Goal: Task Accomplishment & Management: Complete application form

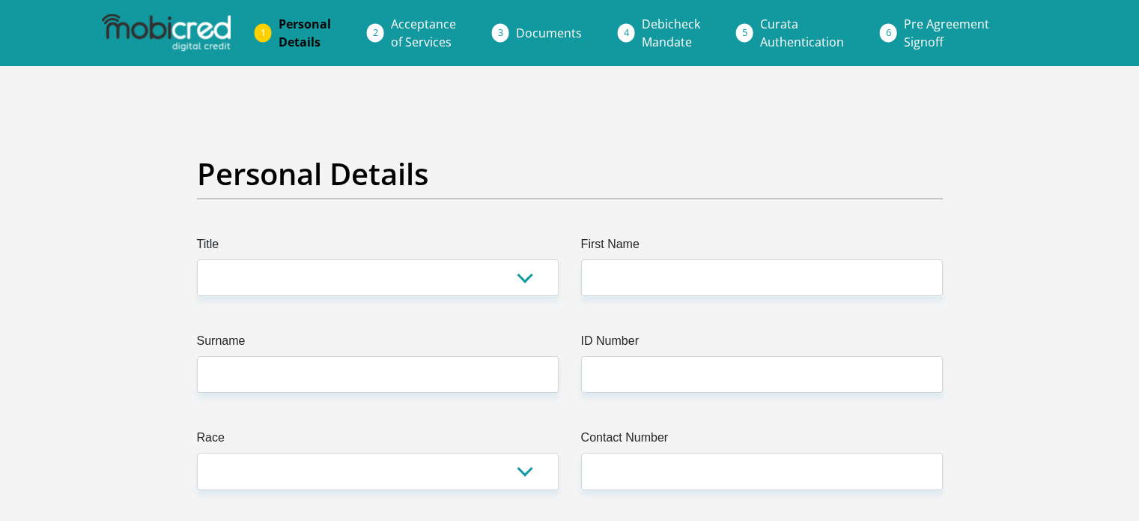
select select "Ms"
click at [197, 259] on select "Mr Ms Mrs Dr [PERSON_NAME]" at bounding box center [378, 277] width 362 height 37
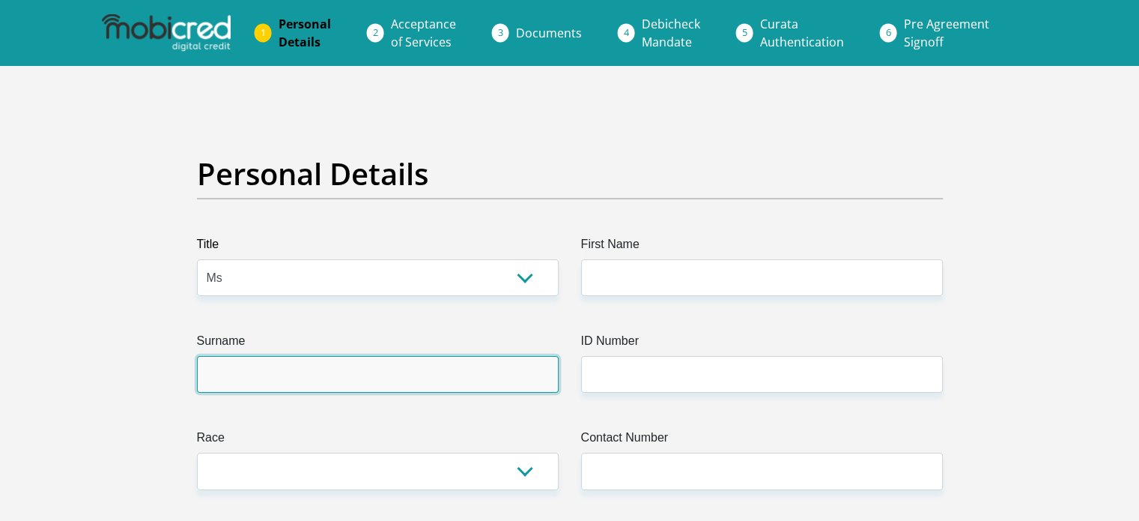
click at [219, 378] on input "Surname" at bounding box center [378, 374] width 362 height 37
type input "Banda"
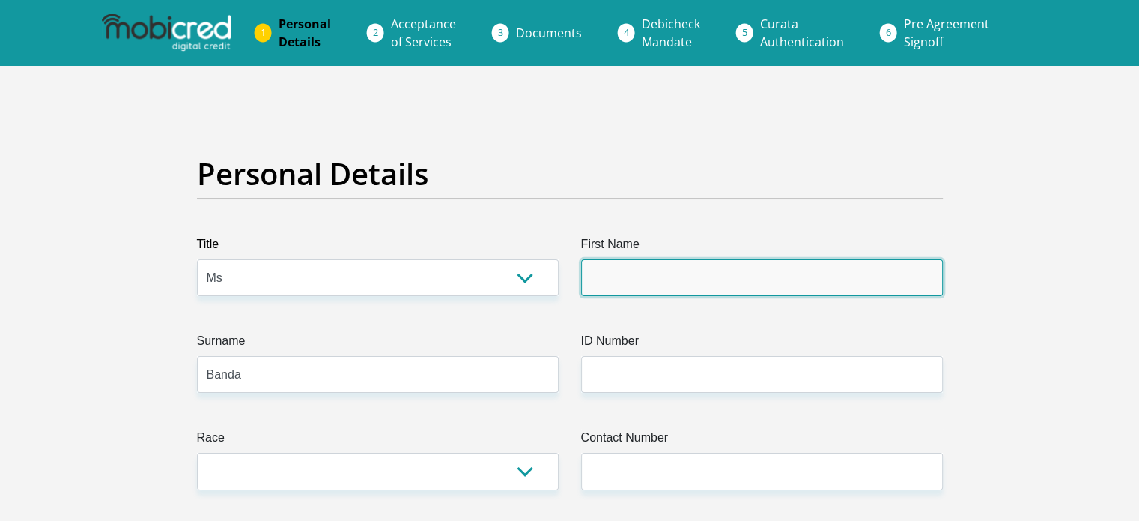
type input "Poppy"
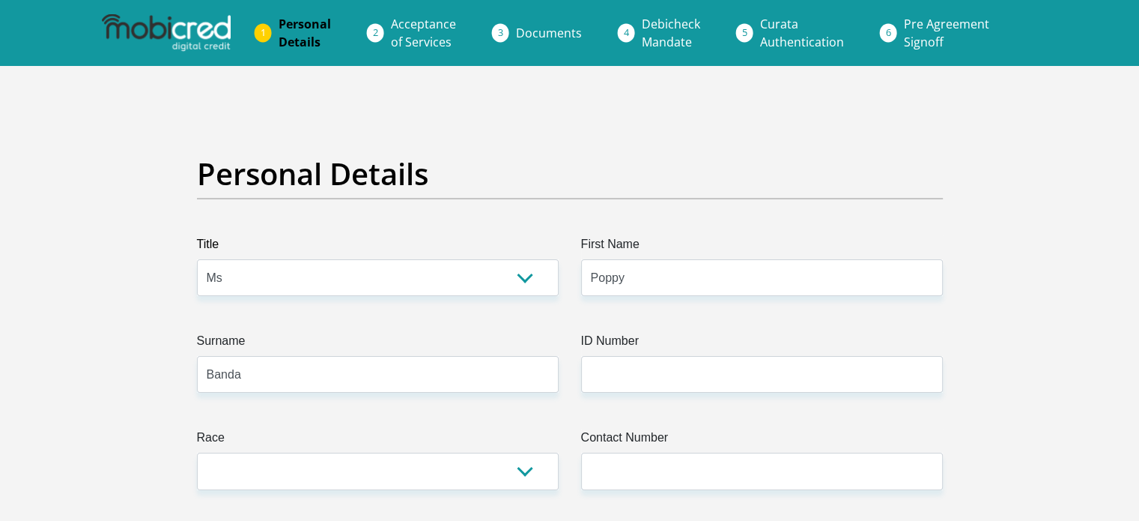
select select "ZAF"
type input "[STREET_ADDRESS]"
type input "[GEOGRAPHIC_DATA]"
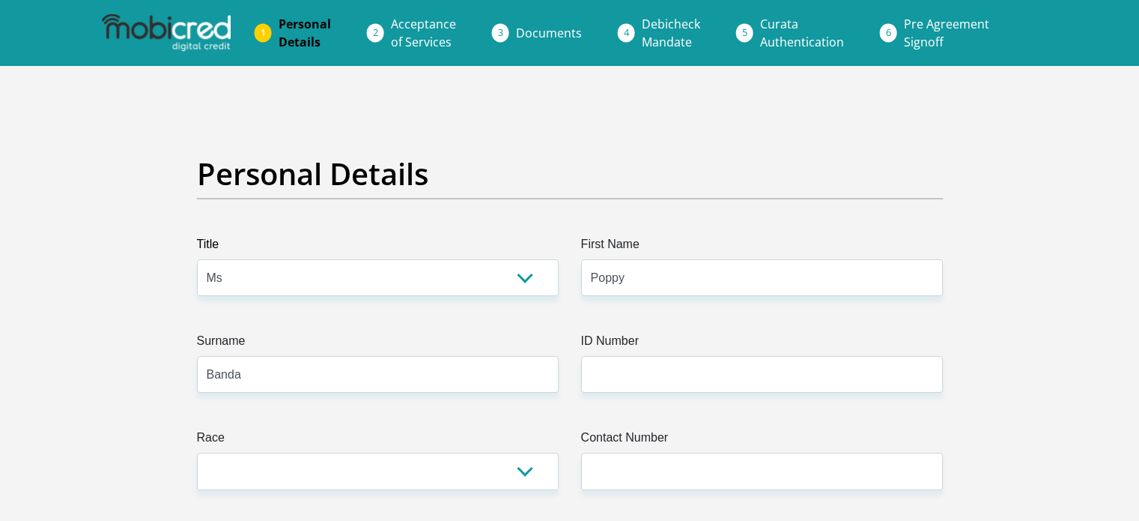
type input "7441"
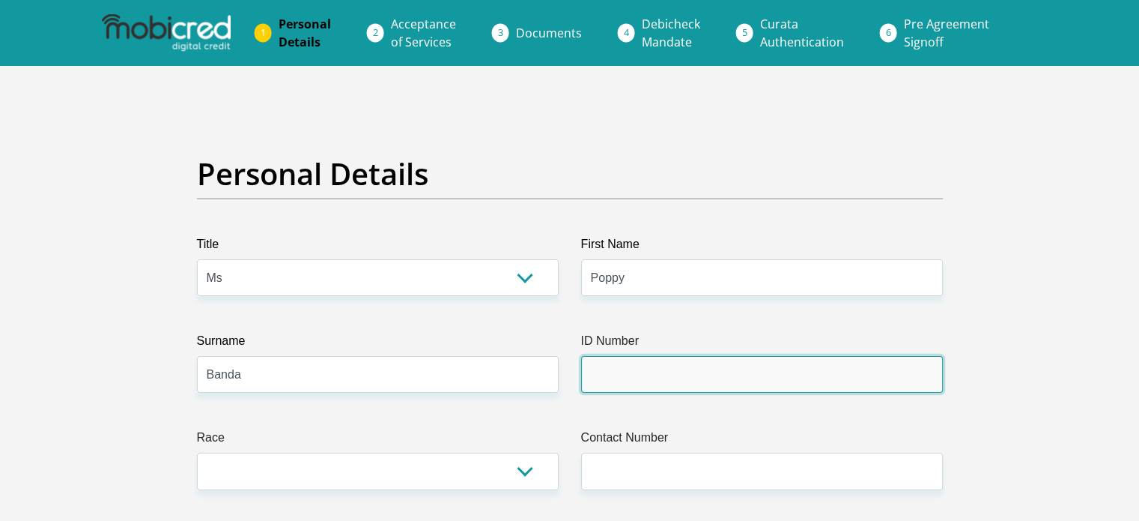
click at [608, 377] on input "ID Number" at bounding box center [762, 374] width 362 height 37
type input "8501130739088"
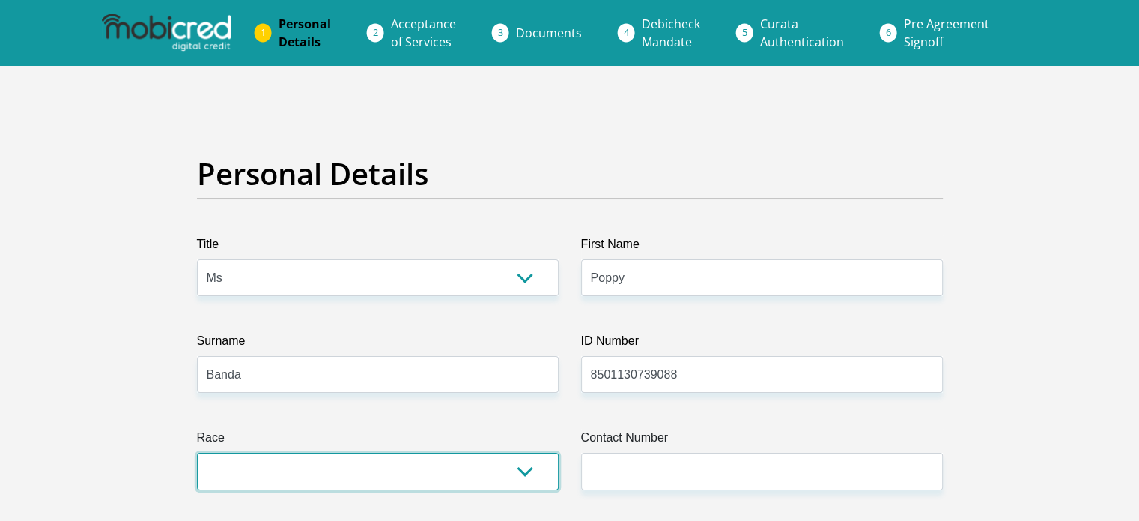
click at [525, 468] on select "Black Coloured Indian White Other" at bounding box center [378, 470] width 362 height 37
select select "1"
click at [197, 452] on select "Black Coloured Indian White Other" at bounding box center [378, 470] width 362 height 37
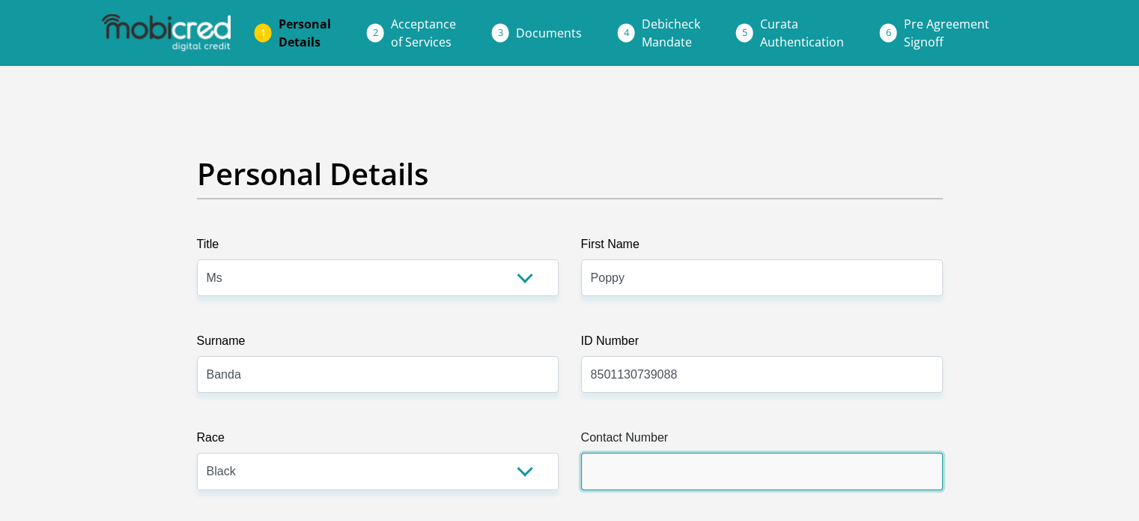
click at [602, 473] on input "Contact Number" at bounding box center [762, 470] width 362 height 37
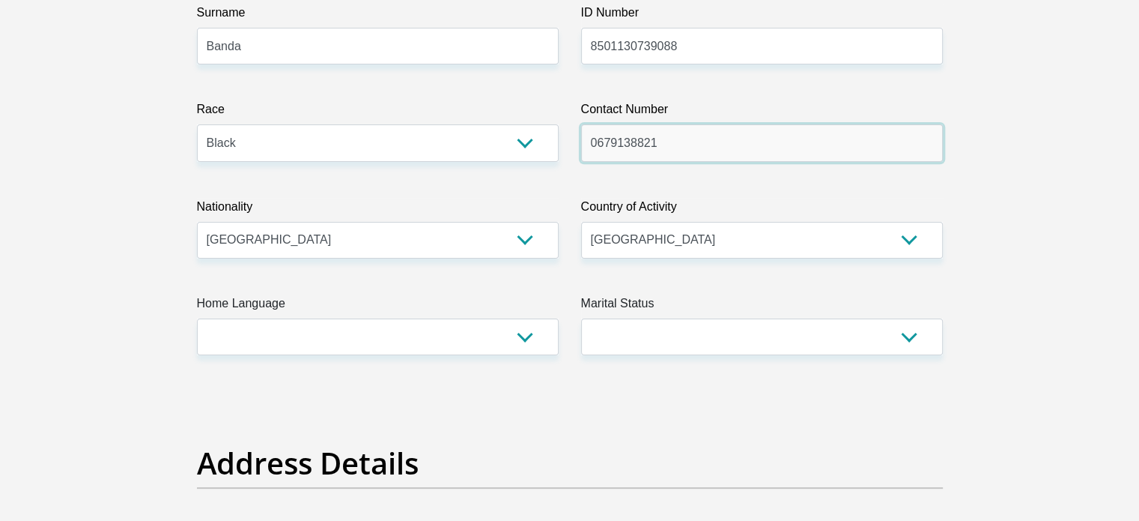
scroll to position [330, 0]
type input "0679138821"
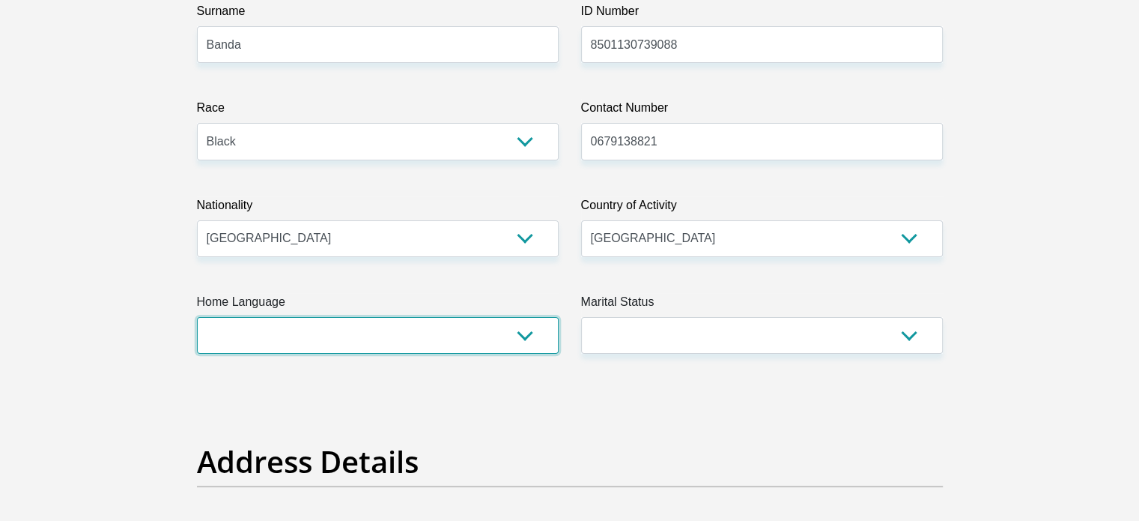
click at [525, 330] on select "Afrikaans English Sepedi South Ndebele Southern Sotho Swati Tsonga Tswana Venda…" at bounding box center [378, 335] width 362 height 37
select select "tsn"
click at [197, 317] on select "Afrikaans English Sepedi South Ndebele Southern Sotho Swati Tsonga Tswana Venda…" at bounding box center [378, 335] width 362 height 37
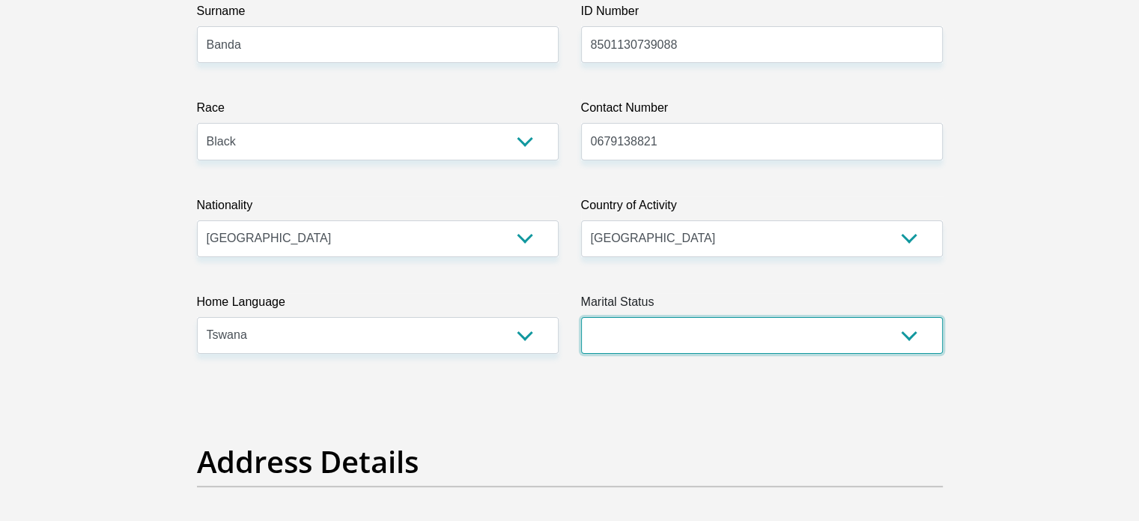
click at [638, 325] on select "Married ANC Single Divorced Widowed Married COP or Customary Law" at bounding box center [762, 335] width 362 height 37
select select "2"
click at [581, 317] on select "Married ANC Single Divorced Widowed Married COP or Customary Law" at bounding box center [762, 335] width 362 height 37
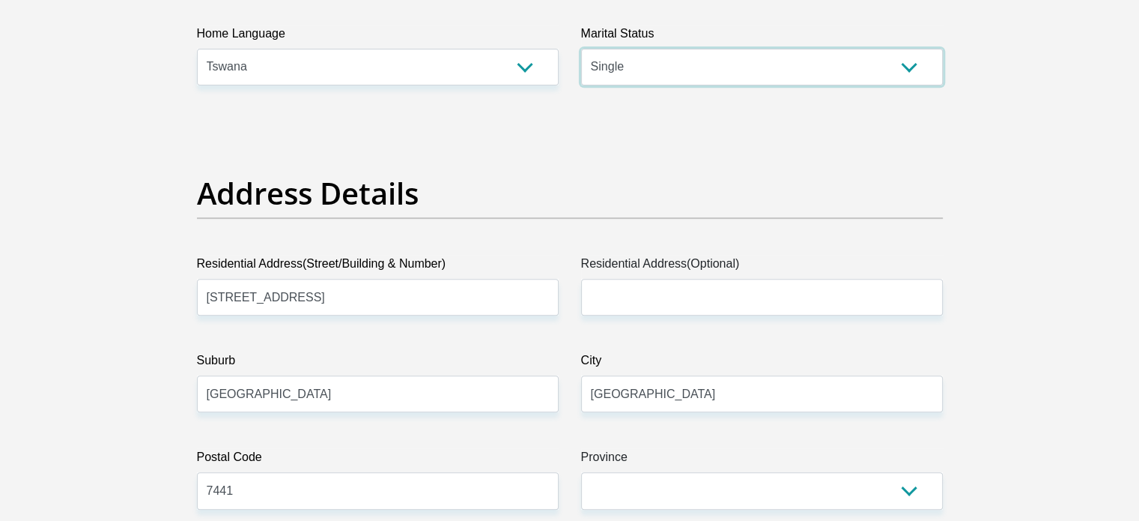
scroll to position [599, 0]
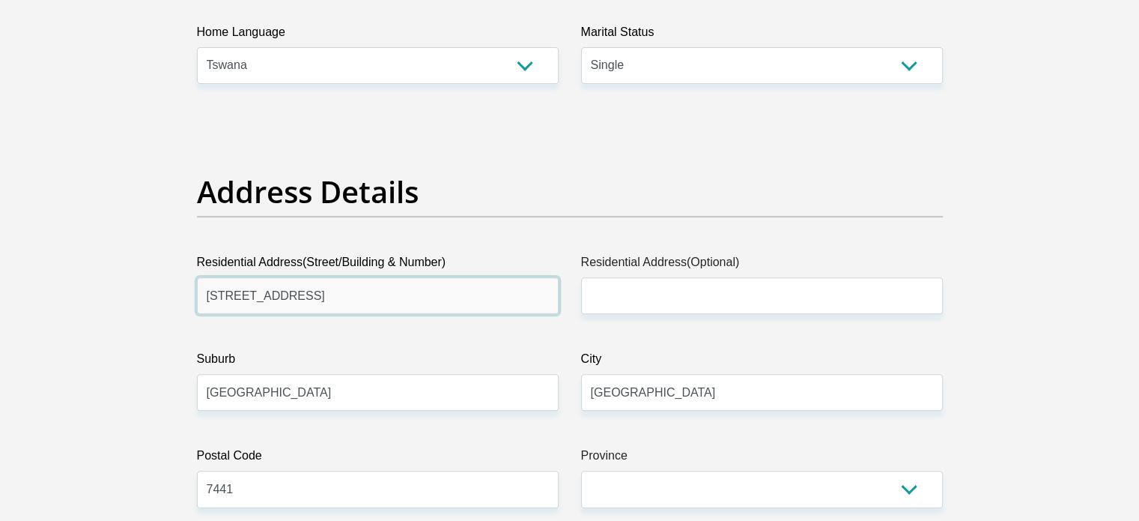
click at [347, 291] on input "[STREET_ADDRESS]" at bounding box center [378, 295] width 362 height 37
click at [217, 292] on input "e [STREET_ADDRESS]" at bounding box center [378, 295] width 362 height 37
click at [224, 297] on input "E15 Dardford drive" at bounding box center [378, 295] width 362 height 37
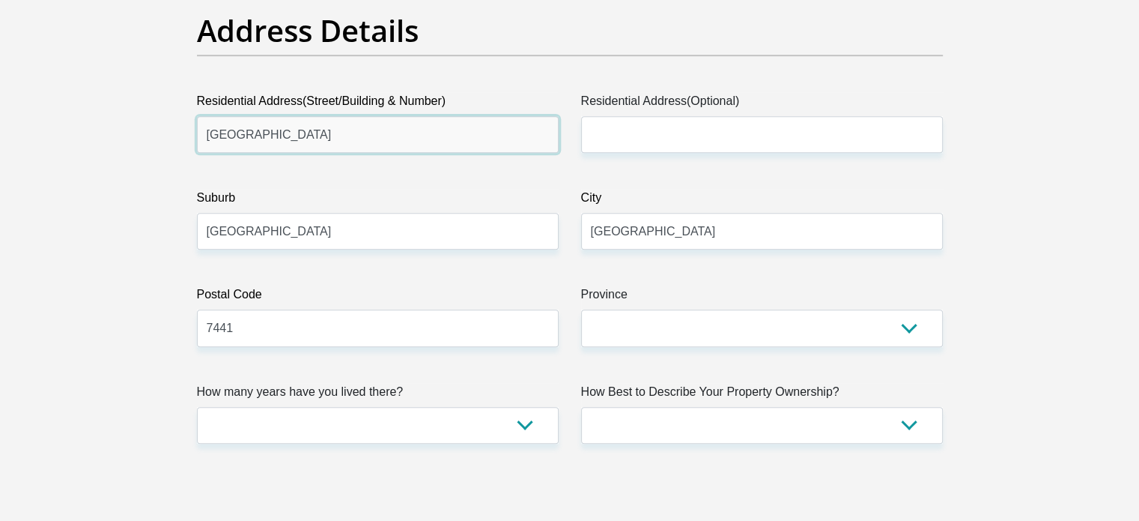
scroll to position [779, 0]
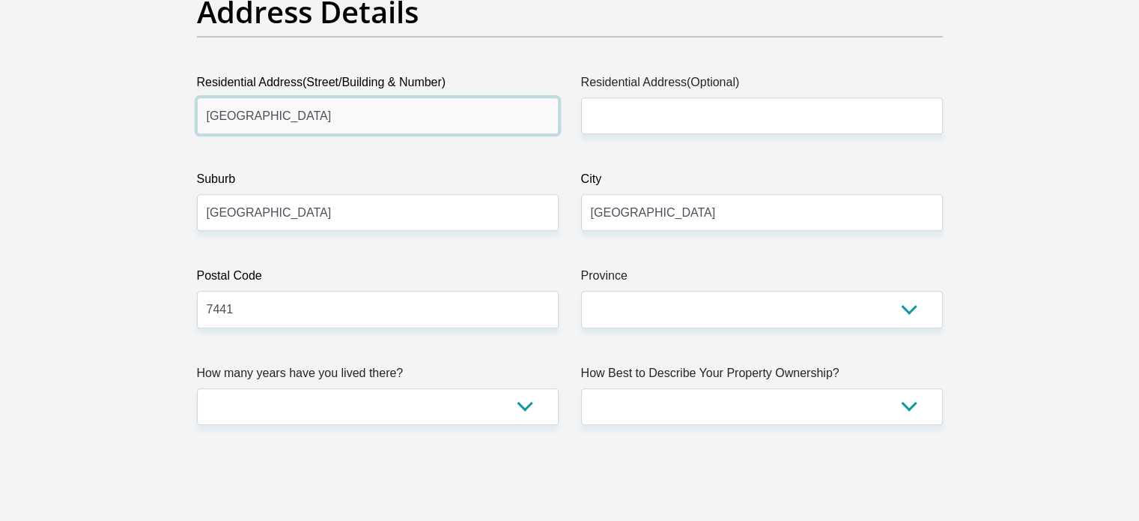
type input "[GEOGRAPHIC_DATA]"
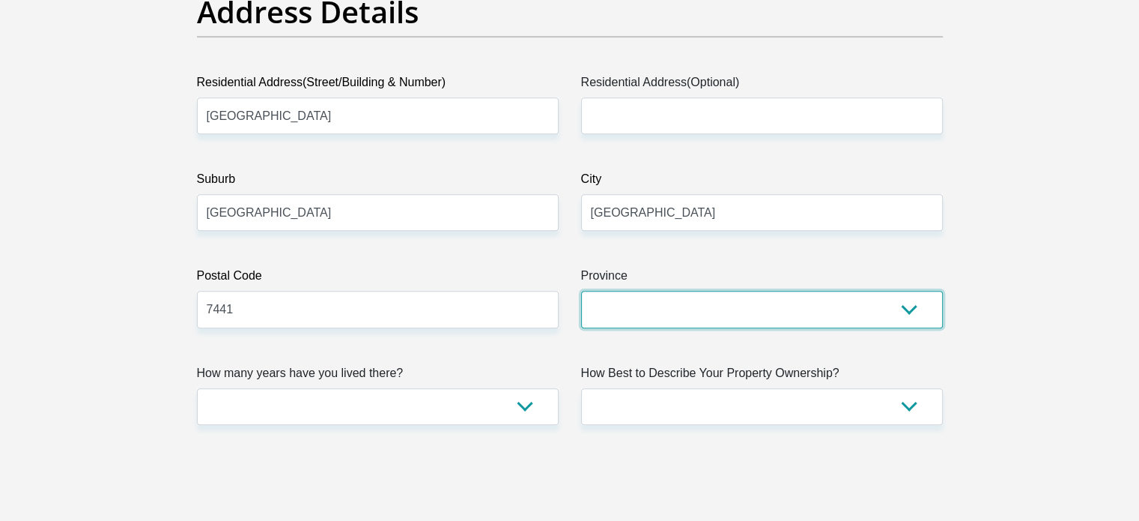
click at [908, 310] on select "Eastern Cape Free State [GEOGRAPHIC_DATA] [GEOGRAPHIC_DATA][DATE] [GEOGRAPHIC_D…" at bounding box center [762, 309] width 362 height 37
select select "Western Cape"
click at [581, 291] on select "Eastern Cape Free State [GEOGRAPHIC_DATA] [GEOGRAPHIC_DATA][DATE] [GEOGRAPHIC_D…" at bounding box center [762, 309] width 362 height 37
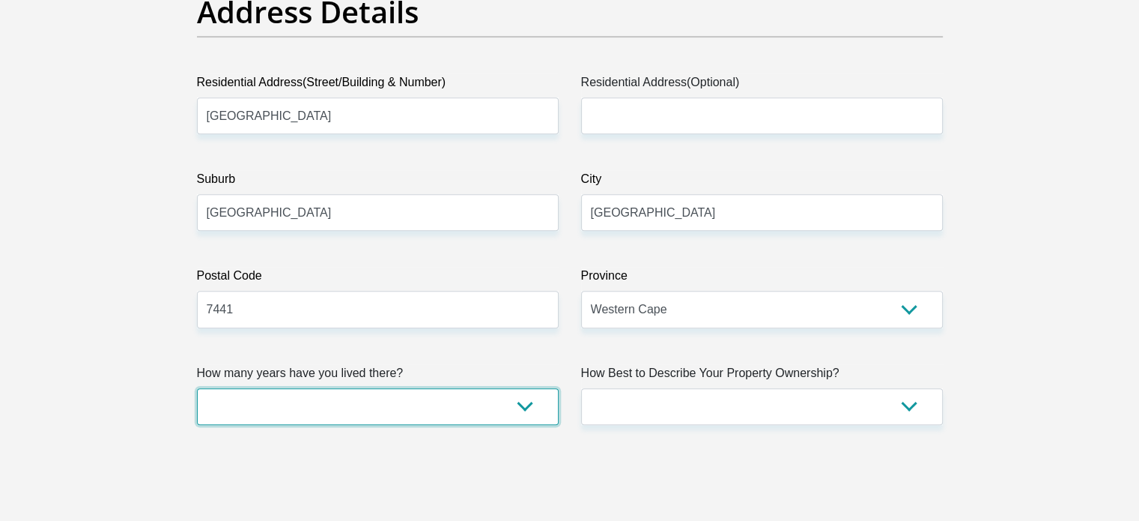
click at [526, 408] on select "less than 1 year 1-3 years 3-5 years 5+ years" at bounding box center [378, 406] width 362 height 37
select select "4"
click at [197, 388] on select "less than 1 year 1-3 years 3-5 years 5+ years" at bounding box center [378, 406] width 362 height 37
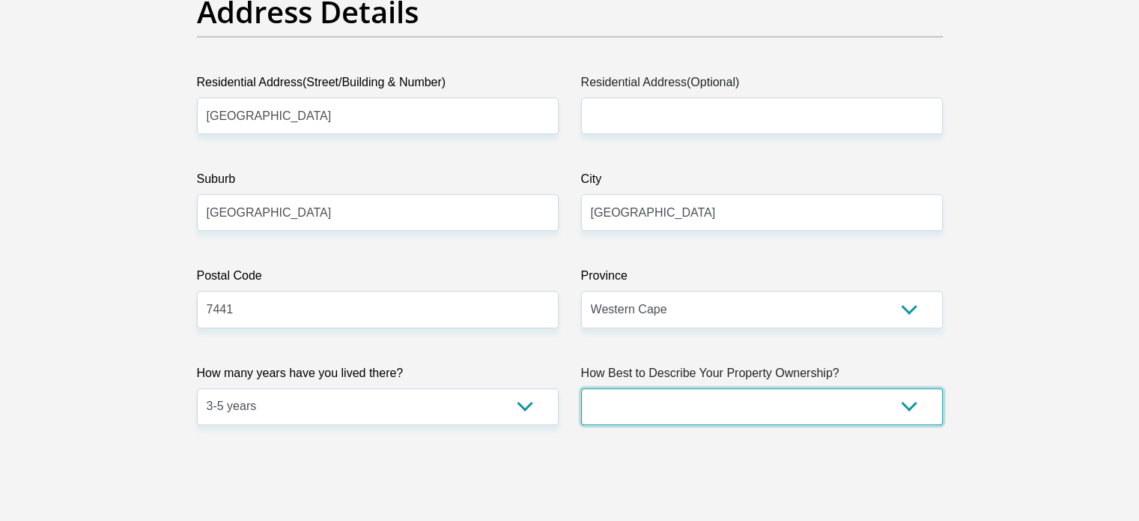
click at [914, 410] on select "Owned Rented Family Owned Company Dwelling" at bounding box center [762, 406] width 362 height 37
select select "Rented"
click at [581, 388] on select "Owned Rented Family Owned Company Dwelling" at bounding box center [762, 406] width 362 height 37
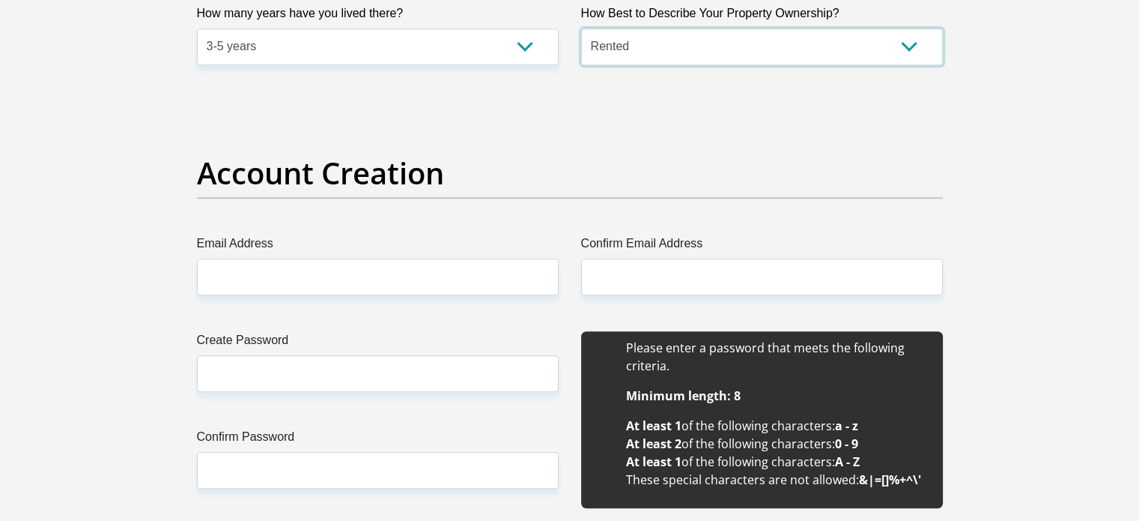
scroll to position [1169, 0]
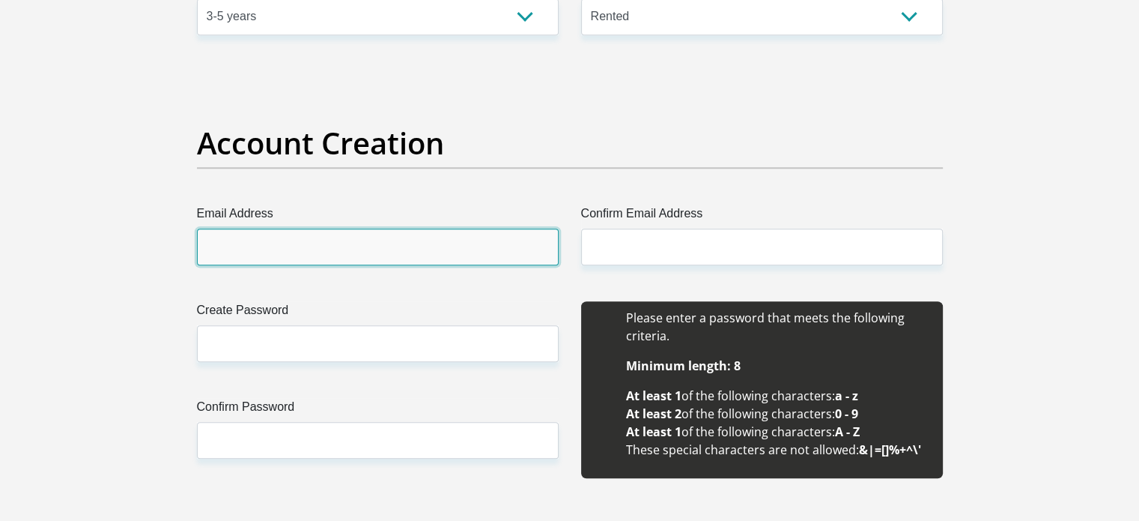
click at [222, 240] on input "Email Address" at bounding box center [378, 246] width 362 height 37
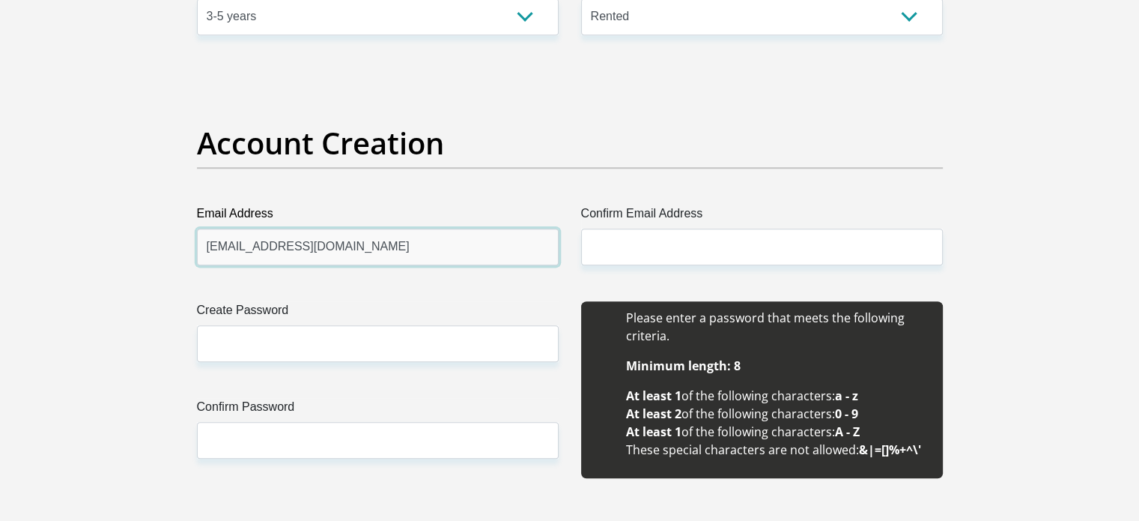
type input "[EMAIL_ADDRESS][DOMAIN_NAME]"
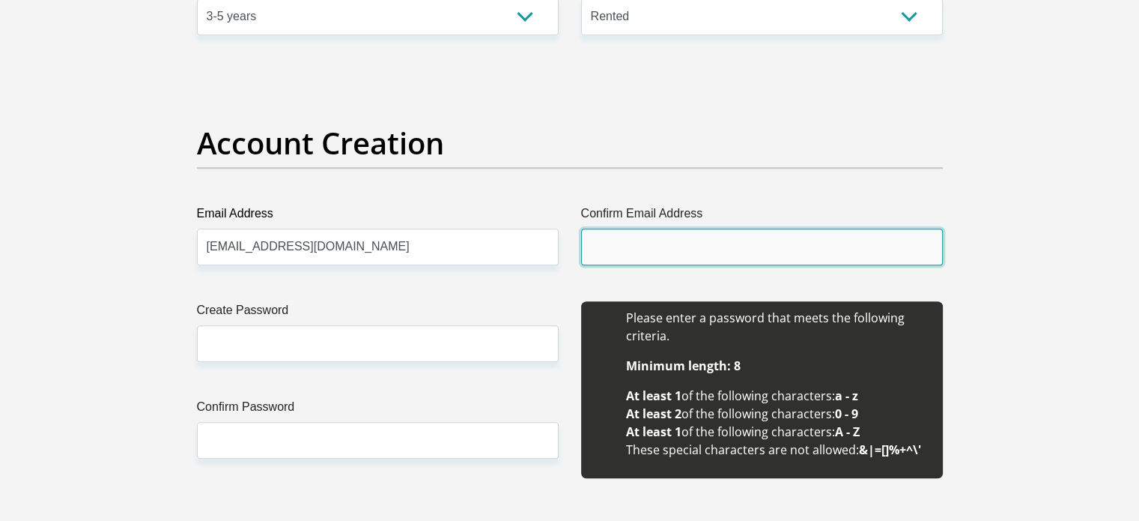
click at [608, 243] on input "Confirm Email Address" at bounding box center [762, 246] width 362 height 37
type input "V"
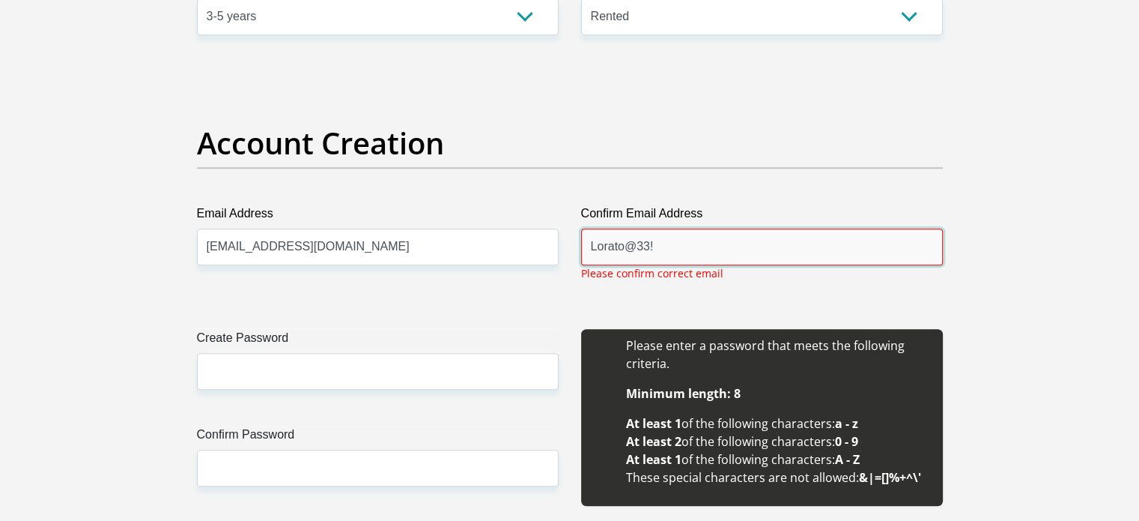
type input "Lorato@33!"
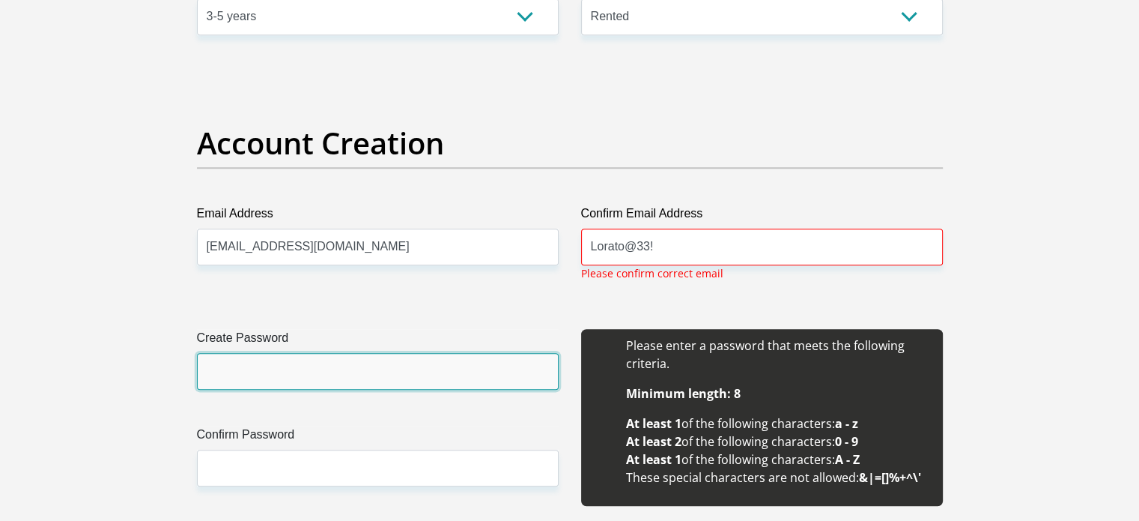
click at [341, 357] on input "Create Password" at bounding box center [378, 371] width 362 height 37
type input "Lorato@33!"
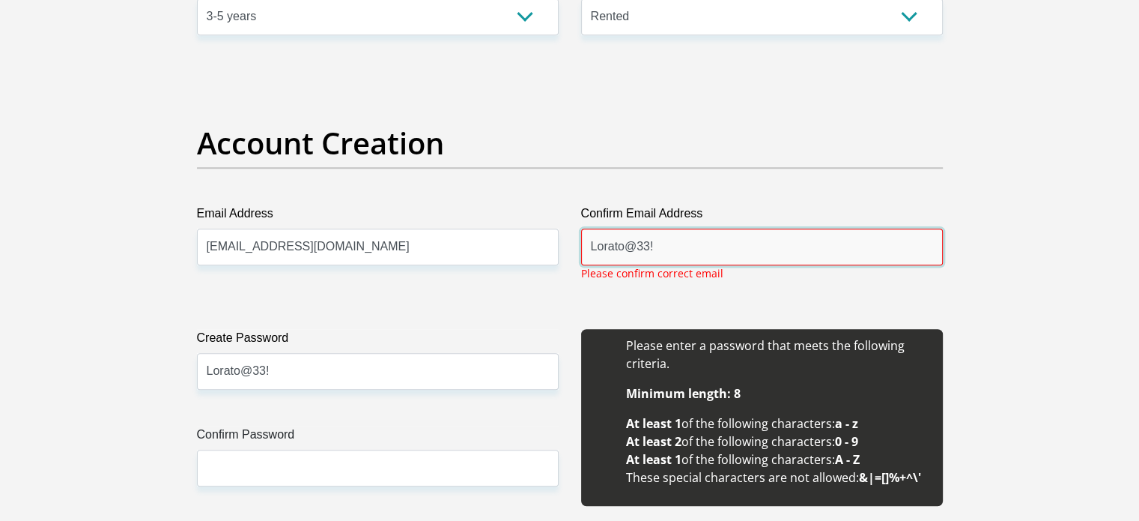
click at [661, 245] on input "Lorato@33!" at bounding box center [762, 246] width 362 height 37
type input "L"
type input "[EMAIL_ADDRESS][DOMAIN_NAME]"
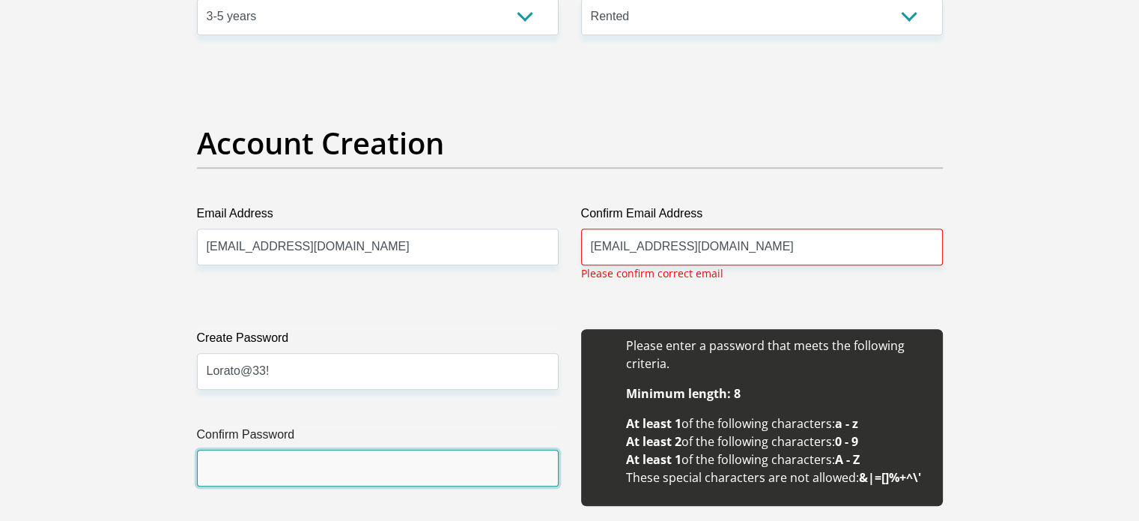
click at [288, 477] on input "Confirm Password" at bounding box center [378, 467] width 362 height 37
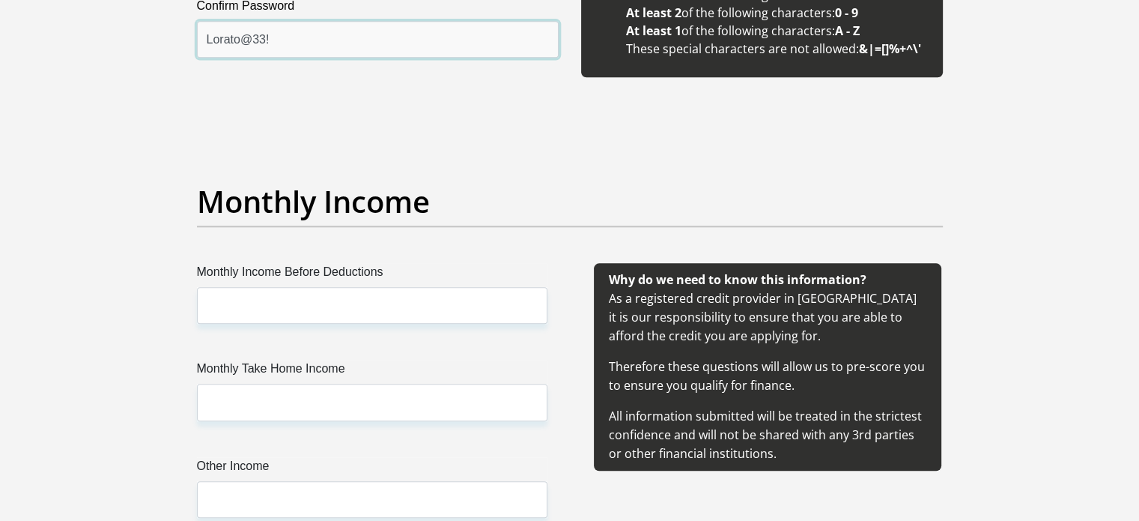
scroll to position [1618, 0]
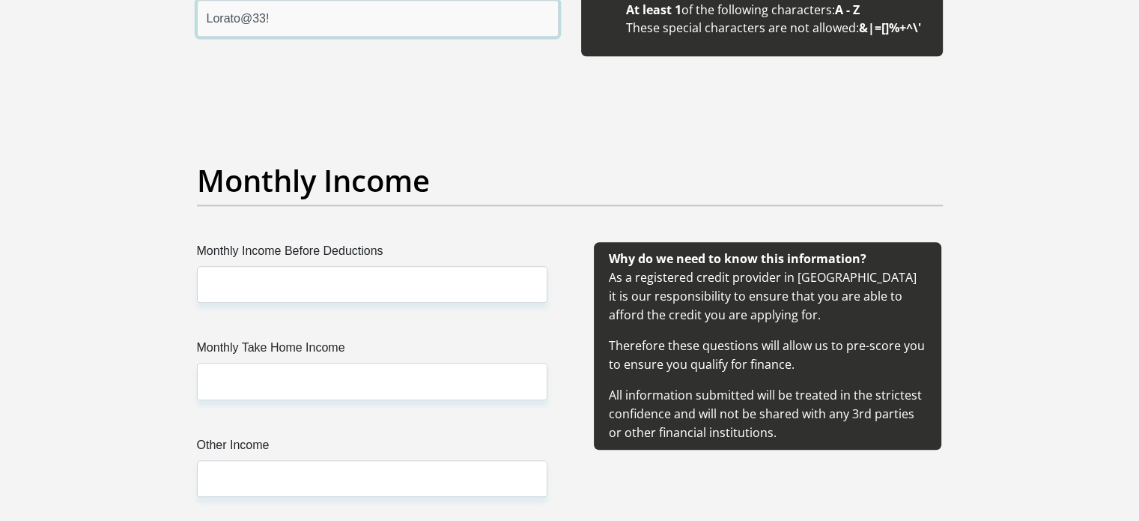
type input "Lorato@33!"
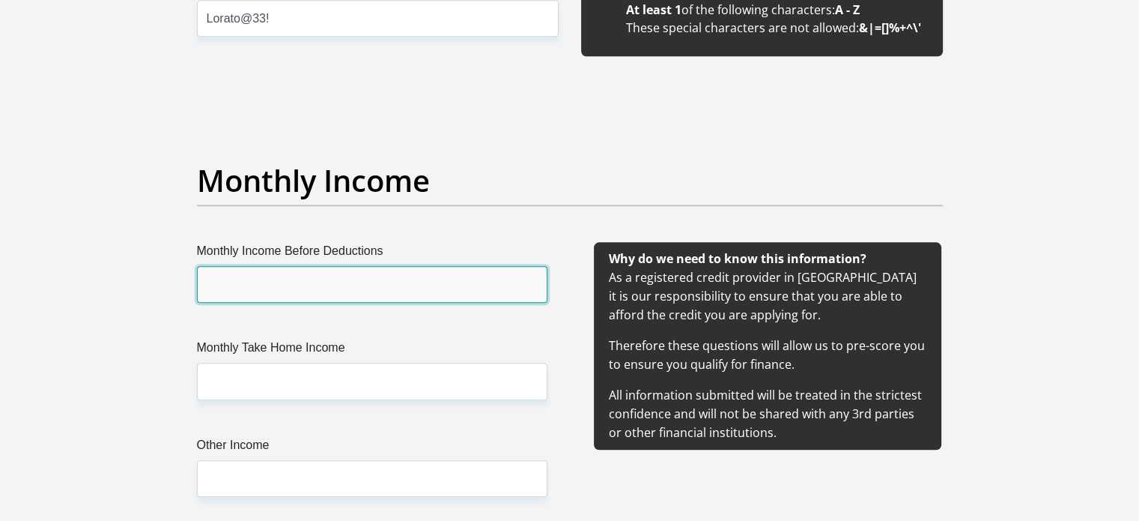
click at [211, 286] on input "Monthly Income Before Deductions" at bounding box center [372, 284] width 351 height 37
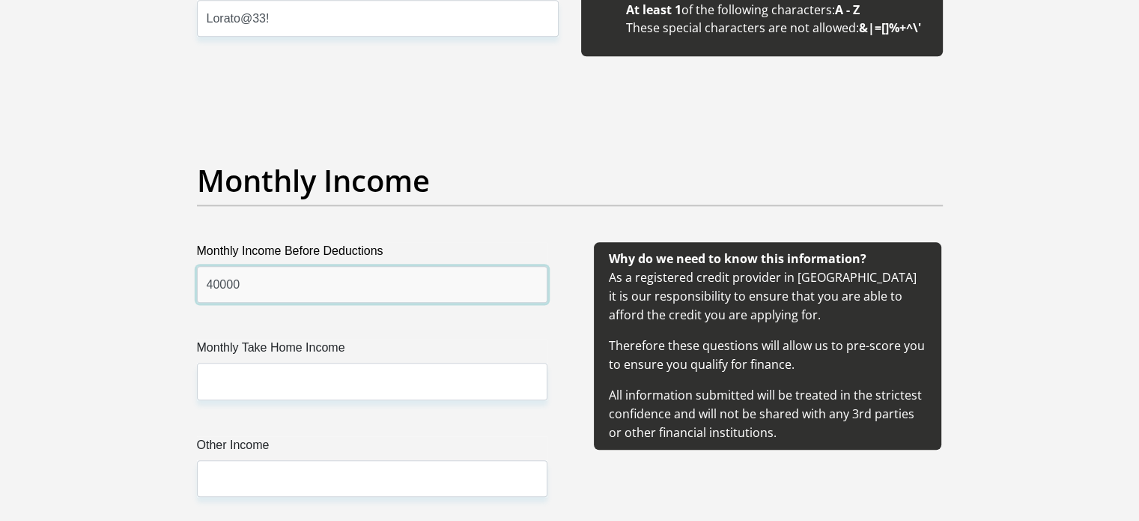
type input "40000"
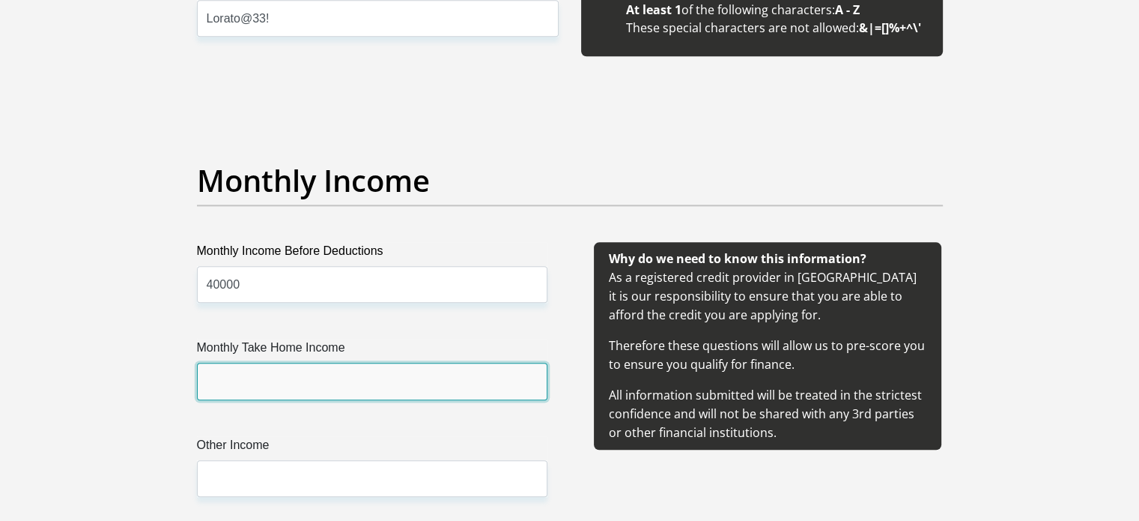
click at [252, 386] on input "Monthly Take Home Income" at bounding box center [372, 381] width 351 height 37
type input "27000"
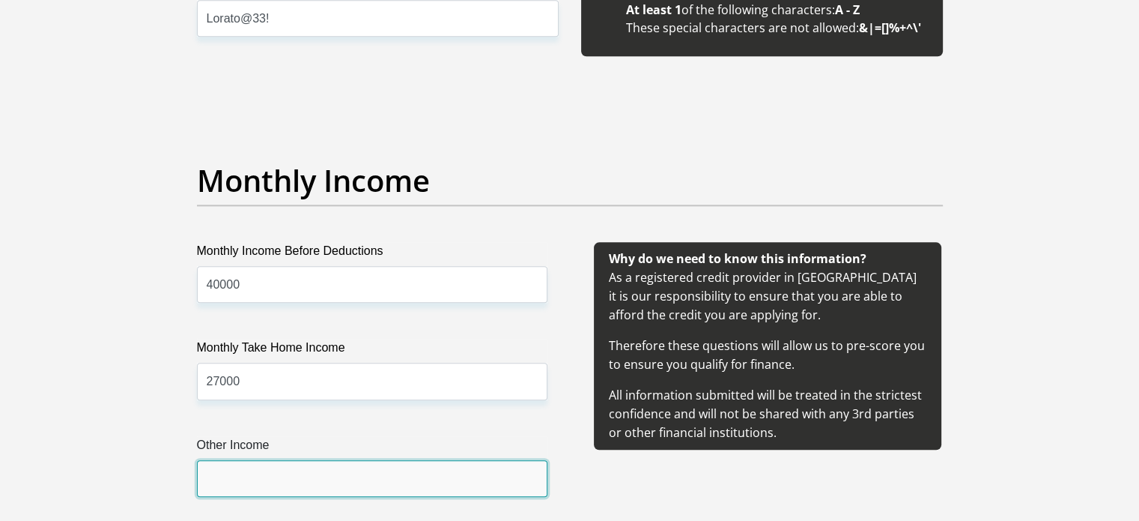
click at [255, 480] on input "Other Income" at bounding box center [372, 478] width 351 height 37
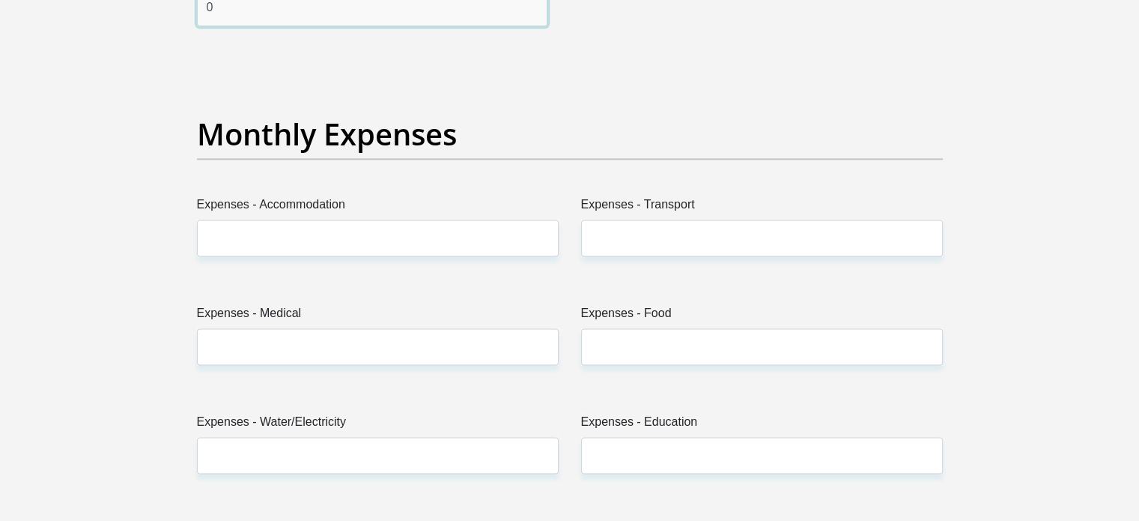
scroll to position [2097, 0]
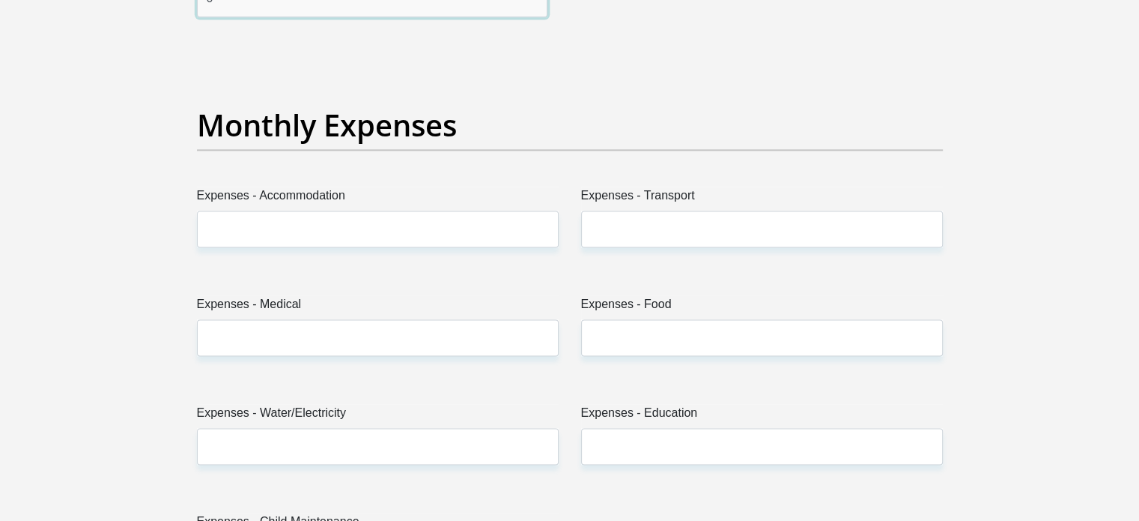
type input "0"
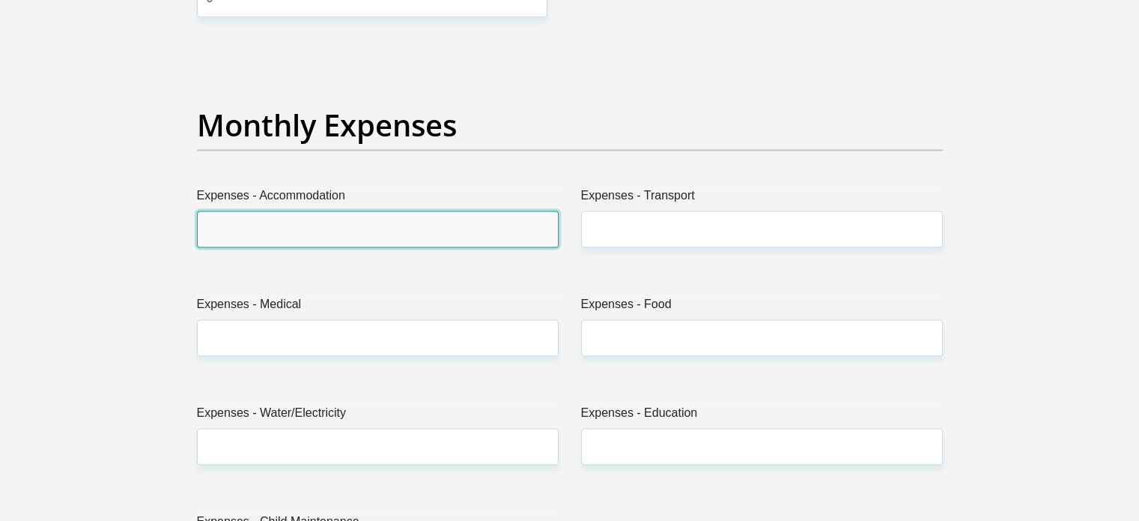
click at [309, 228] on input "Expenses - Accommodation" at bounding box center [378, 228] width 362 height 37
type input "7"
type input "6000"
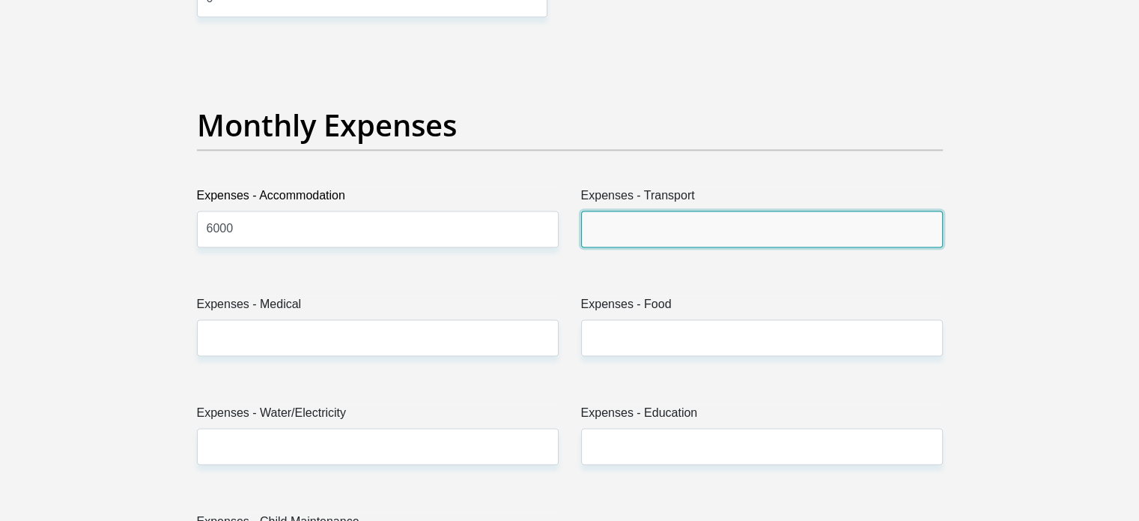
click at [607, 225] on input "Expenses - Transport" at bounding box center [762, 228] width 362 height 37
type input "1000"
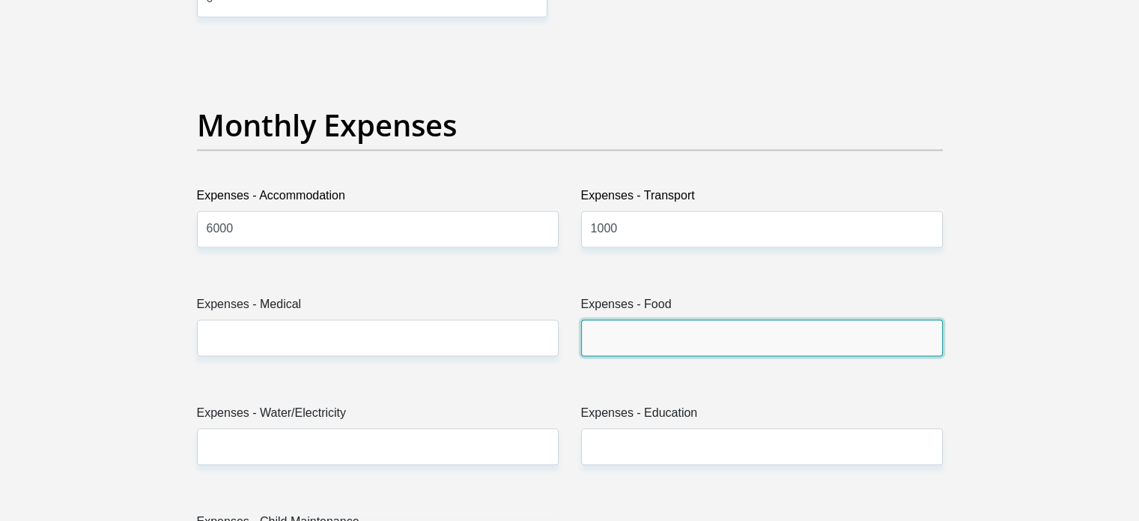
click at [623, 342] on input "Expenses - Food" at bounding box center [762, 337] width 362 height 37
type input "500"
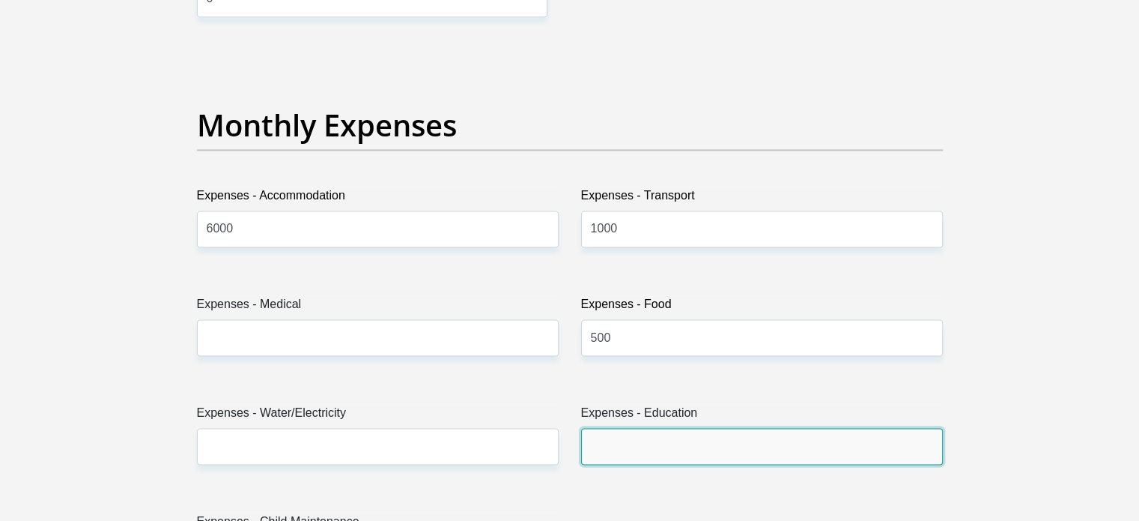
click at [632, 440] on input "Expenses - Education" at bounding box center [762, 446] width 362 height 37
type input "0"
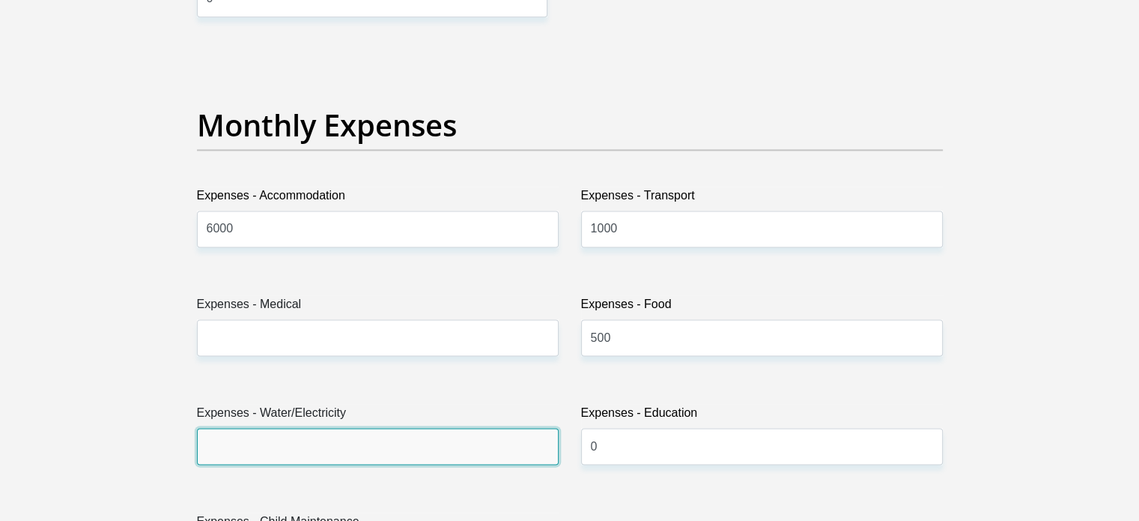
click at [283, 452] on input "Expenses - Water/Electricity" at bounding box center [378, 446] width 362 height 37
type input "300"
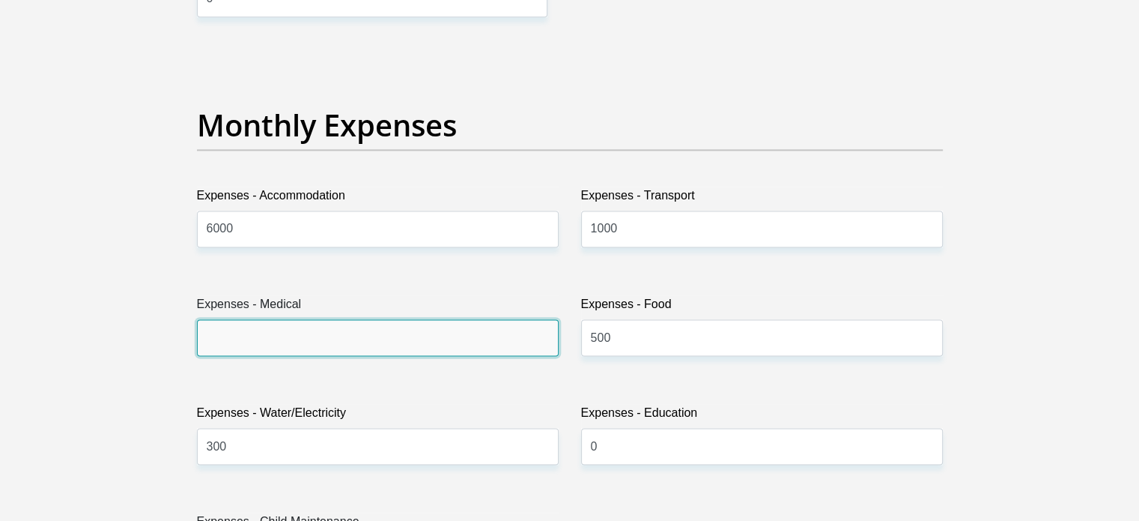
click at [237, 339] on input "Expenses - Medical" at bounding box center [378, 337] width 362 height 37
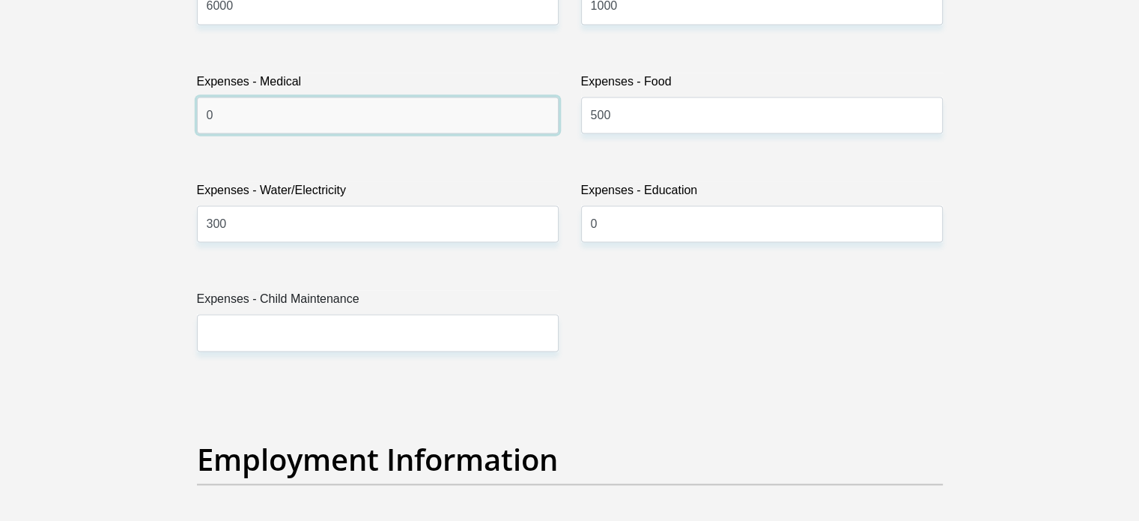
scroll to position [2337, 0]
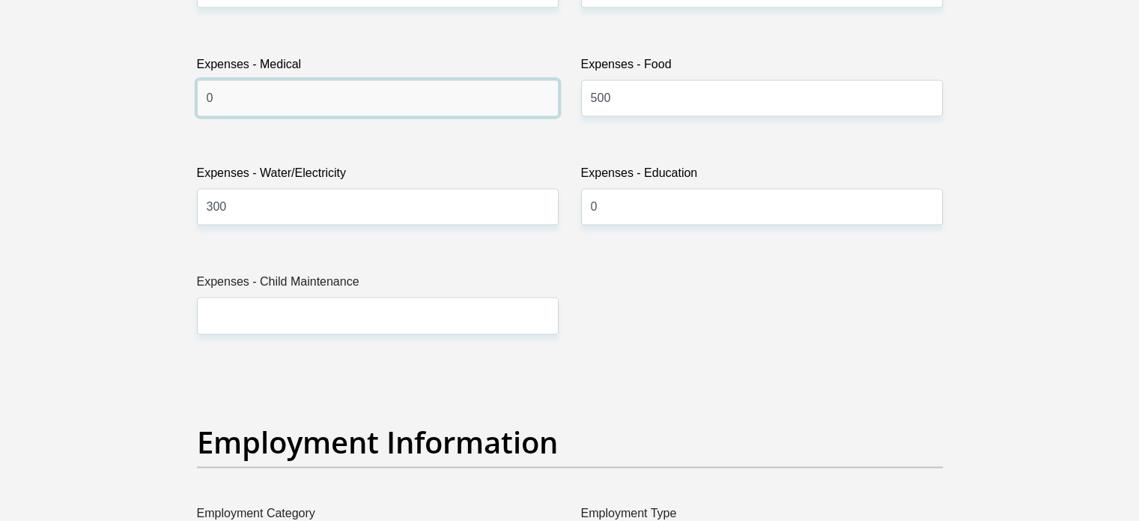
type input "0"
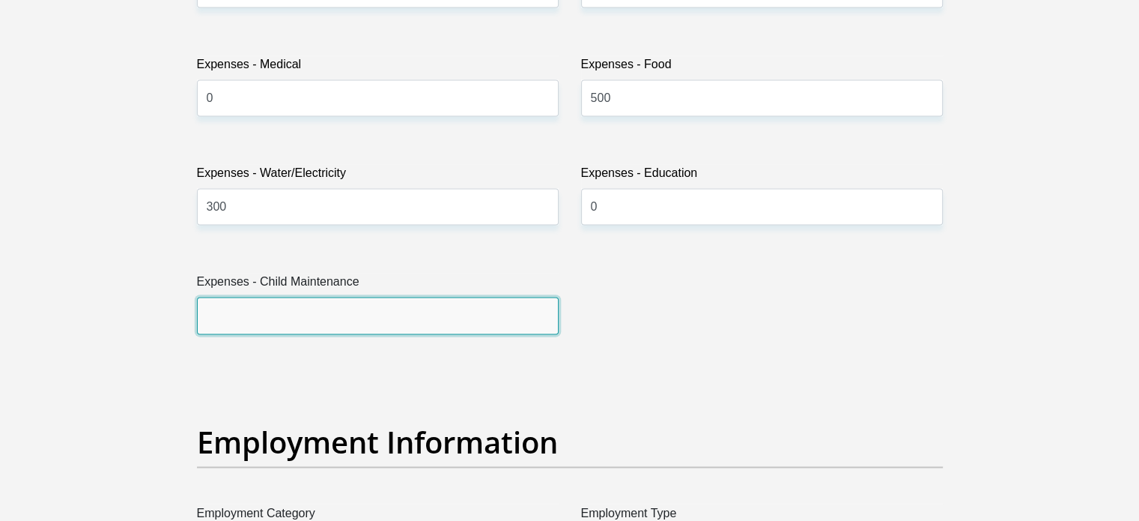
click at [285, 314] on input "Expenses - Child Maintenance" at bounding box center [378, 315] width 362 height 37
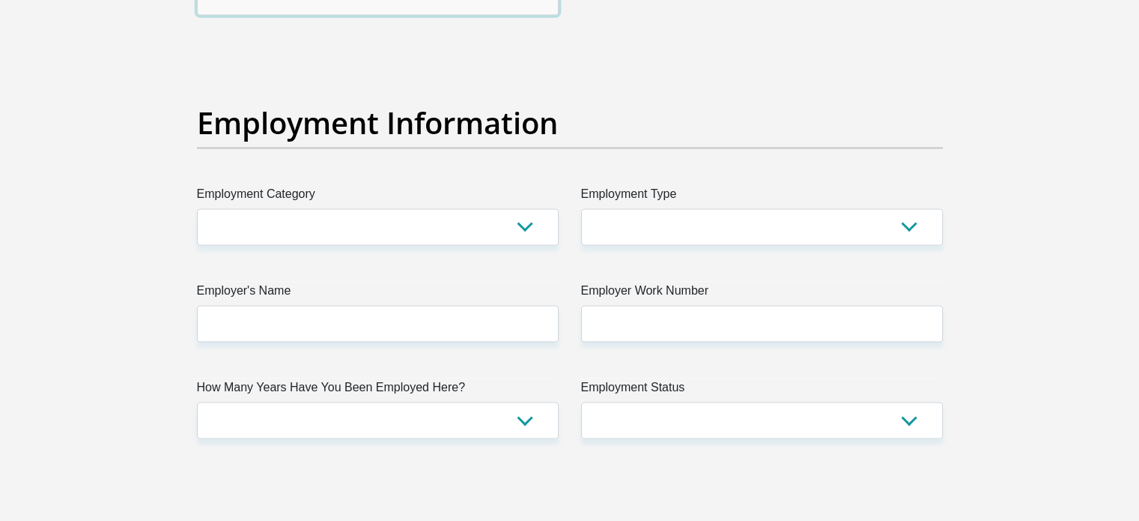
scroll to position [2667, 0]
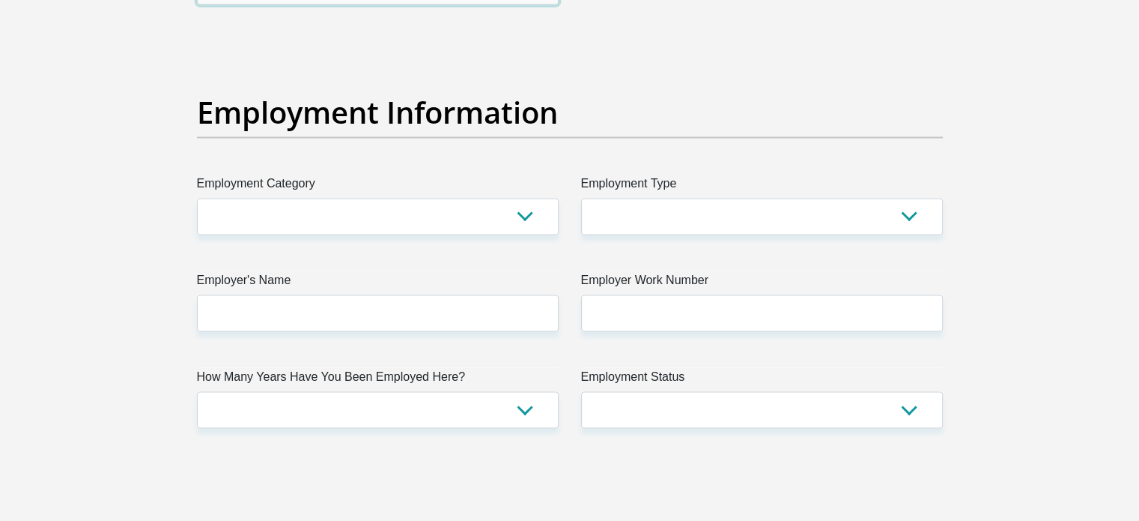
type input "0"
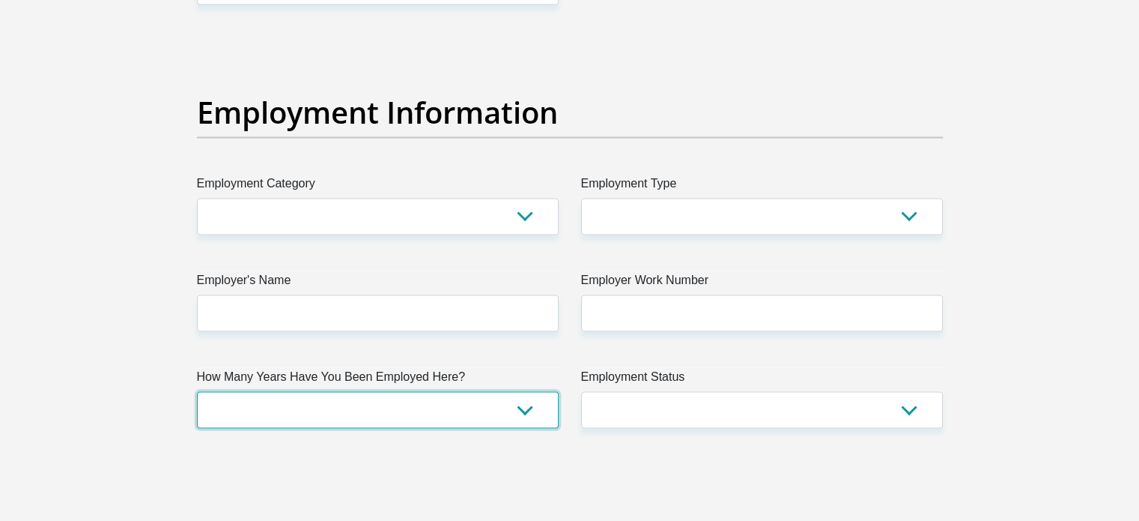
click at [525, 410] on select "less than 1 year 1-3 years 3-5 years 5+ years" at bounding box center [378, 409] width 362 height 37
select select "60"
click at [197, 391] on select "less than 1 year 1-3 years 3-5 years 5+ years" at bounding box center [378, 409] width 362 height 37
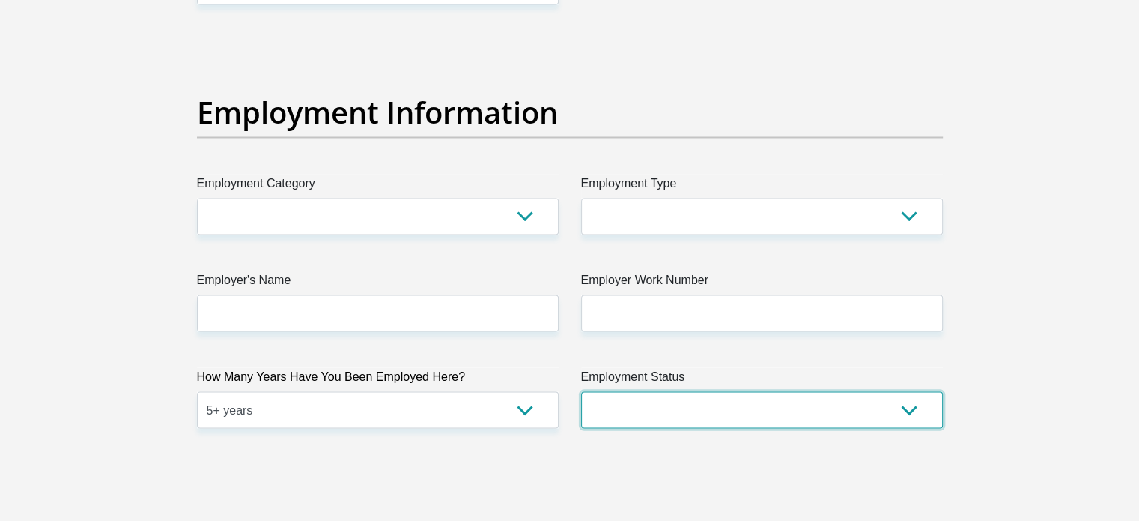
click at [917, 405] on select "Permanent/Full-time Part-time/Casual [DEMOGRAPHIC_DATA] Worker Self-Employed Ho…" at bounding box center [762, 409] width 362 height 37
select select "1"
click at [581, 391] on select "Permanent/Full-time Part-time/Casual [DEMOGRAPHIC_DATA] Worker Self-Employed Ho…" at bounding box center [762, 409] width 362 height 37
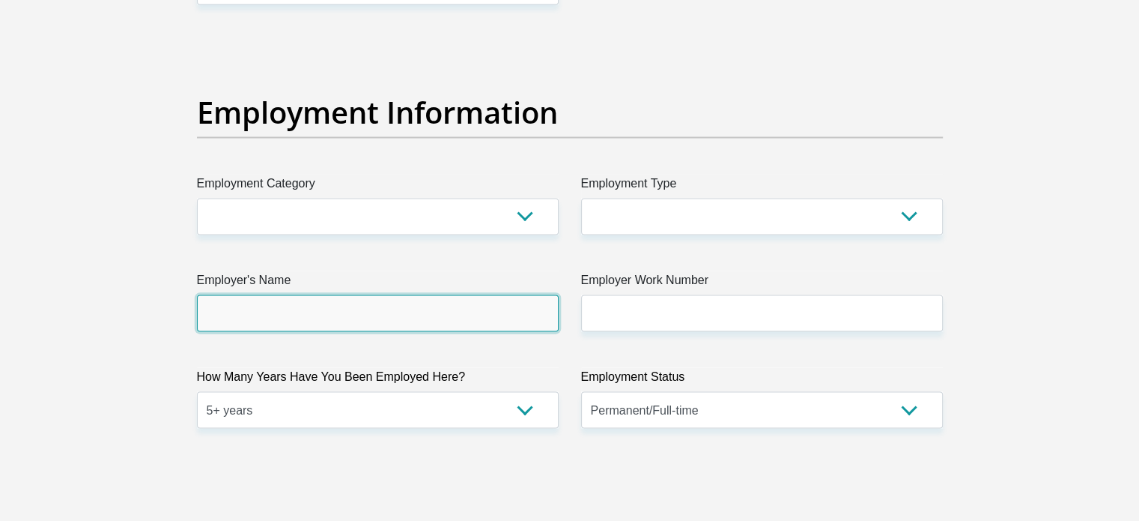
click at [316, 317] on input "Employer's Name" at bounding box center [378, 312] width 362 height 37
type input "Collinsongroup"
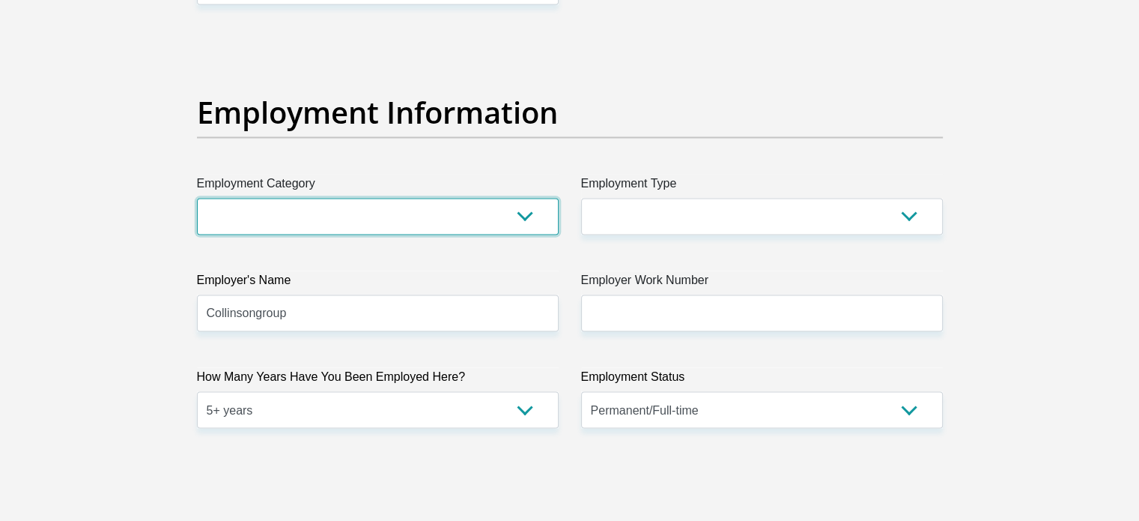
click at [342, 212] on select "AGRICULTURE ALCOHOL & TOBACCO CONSTRUCTION MATERIALS METALLURGY EQUIPMENT FOR R…" at bounding box center [378, 216] width 362 height 37
select select "31"
click at [197, 198] on select "AGRICULTURE ALCOHOL & TOBACCO CONSTRUCTION MATERIALS METALLURGY EQUIPMENT FOR R…" at bounding box center [378, 216] width 362 height 37
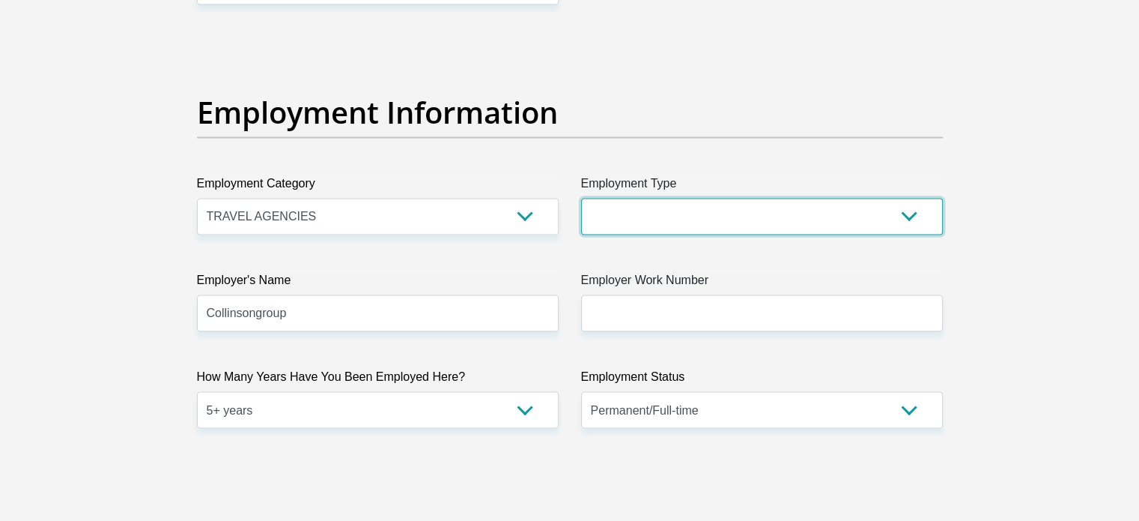
click at [646, 216] on select "College/Lecturer Craft Seller Creative Driver Executive Farmer Forces - Non Com…" at bounding box center [762, 216] width 362 height 37
select select "Manager"
click at [581, 198] on select "College/Lecturer Craft Seller Creative Driver Executive Farmer Forces - Non Com…" at bounding box center [762, 216] width 362 height 37
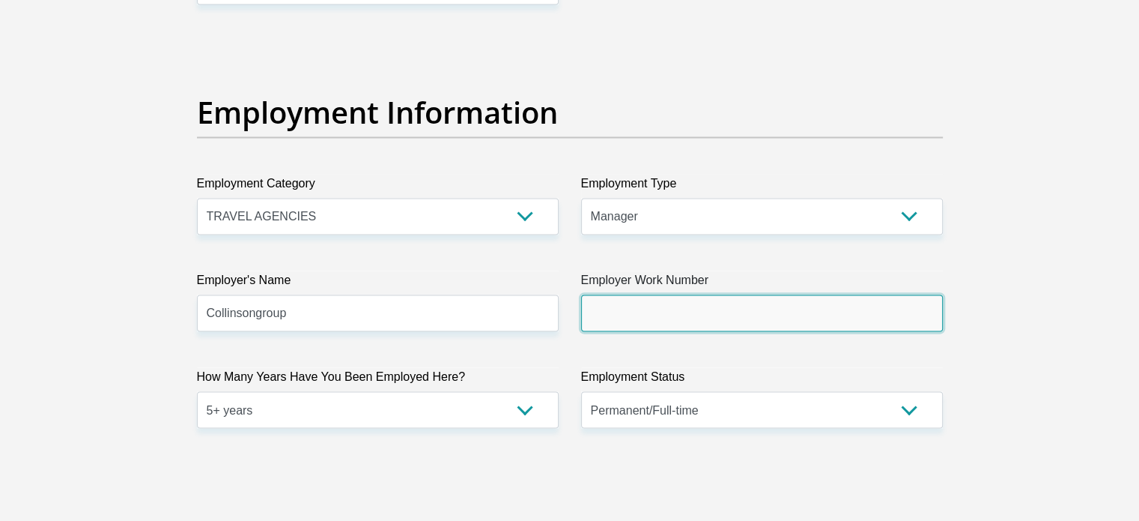
click at [602, 312] on input "Employer Work Number" at bounding box center [762, 312] width 362 height 37
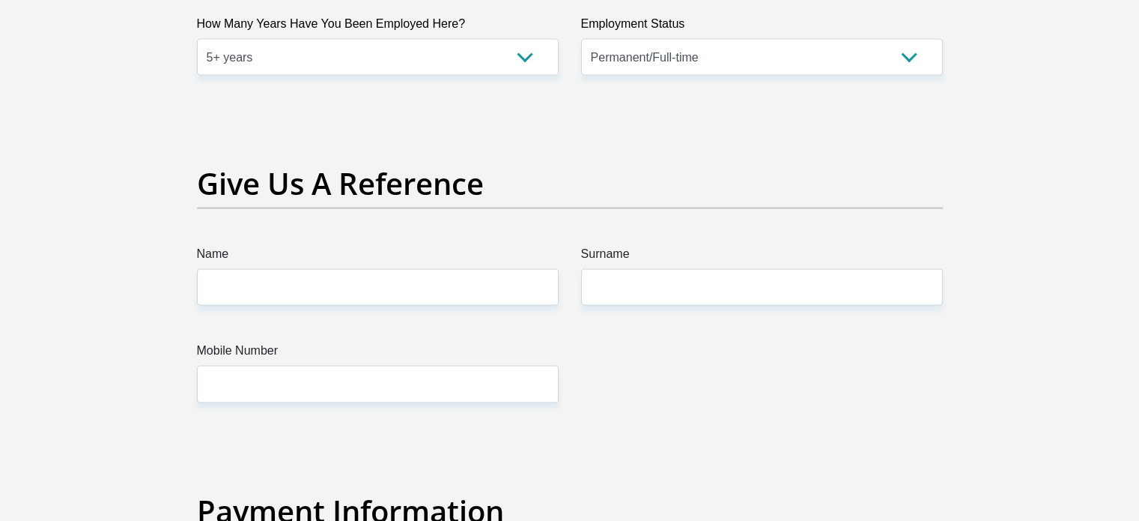
scroll to position [3026, 0]
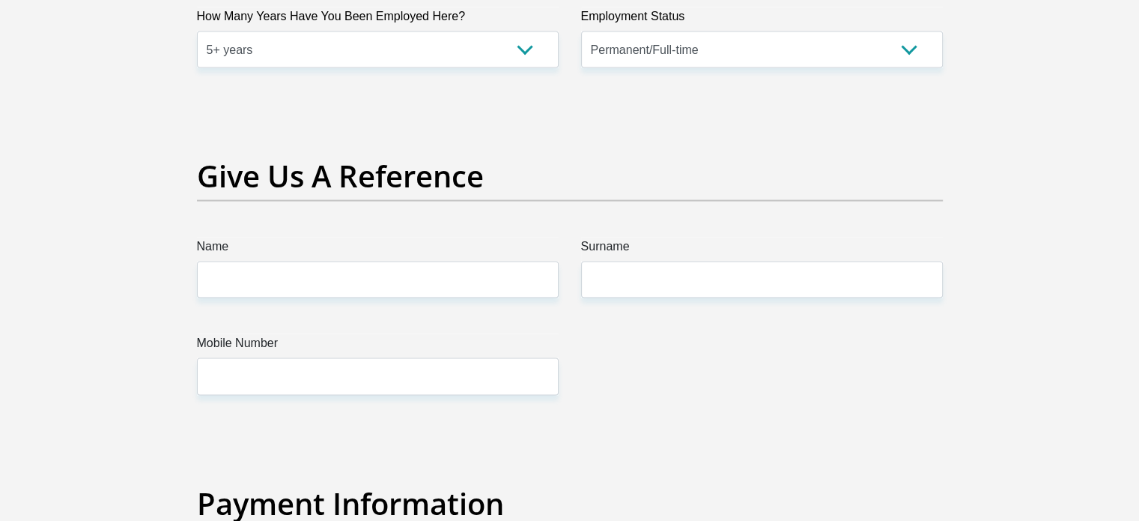
type input "0215270100"
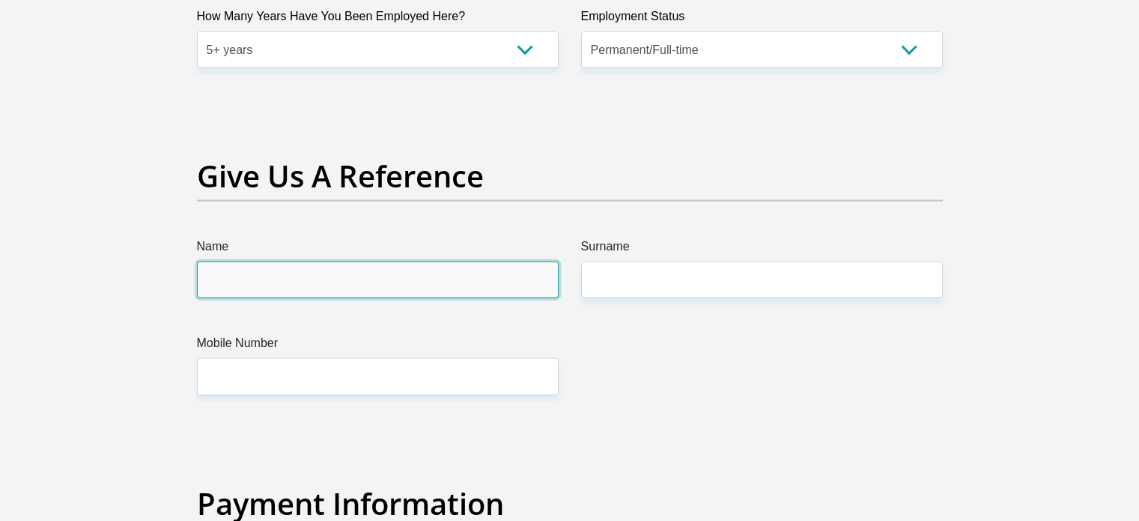
click at [242, 283] on input "Name" at bounding box center [378, 279] width 362 height 37
type input "[PERSON_NAME]"
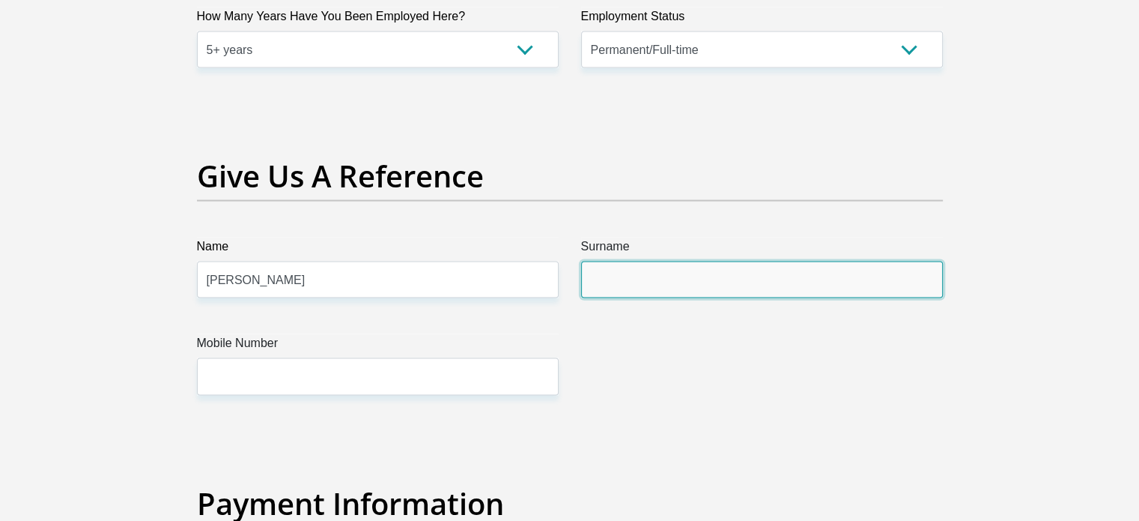
click at [611, 281] on input "Surname" at bounding box center [762, 279] width 362 height 37
type input "Ngwenya"
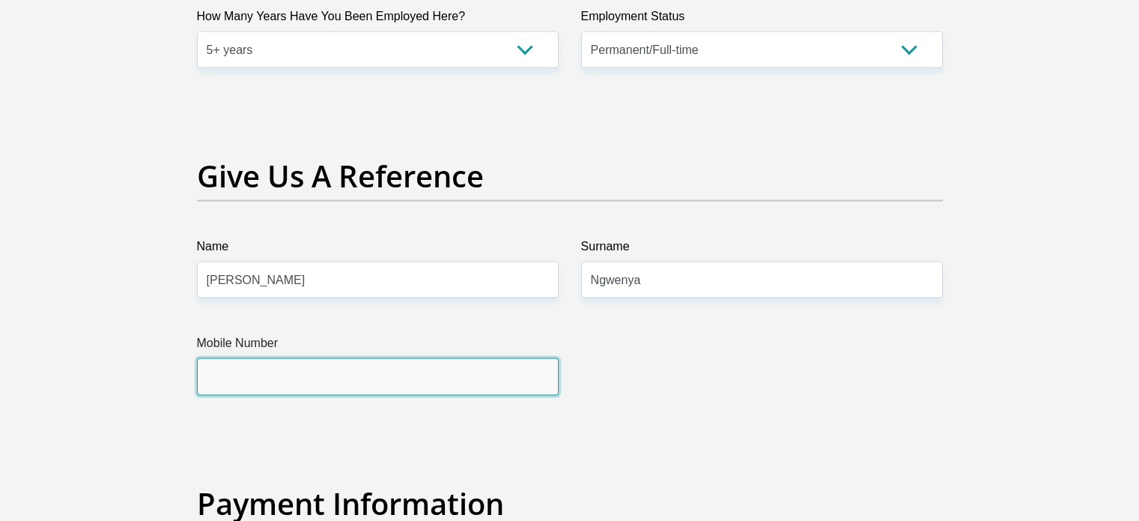
click at [296, 370] on input "Mobile Number" at bounding box center [378, 376] width 362 height 37
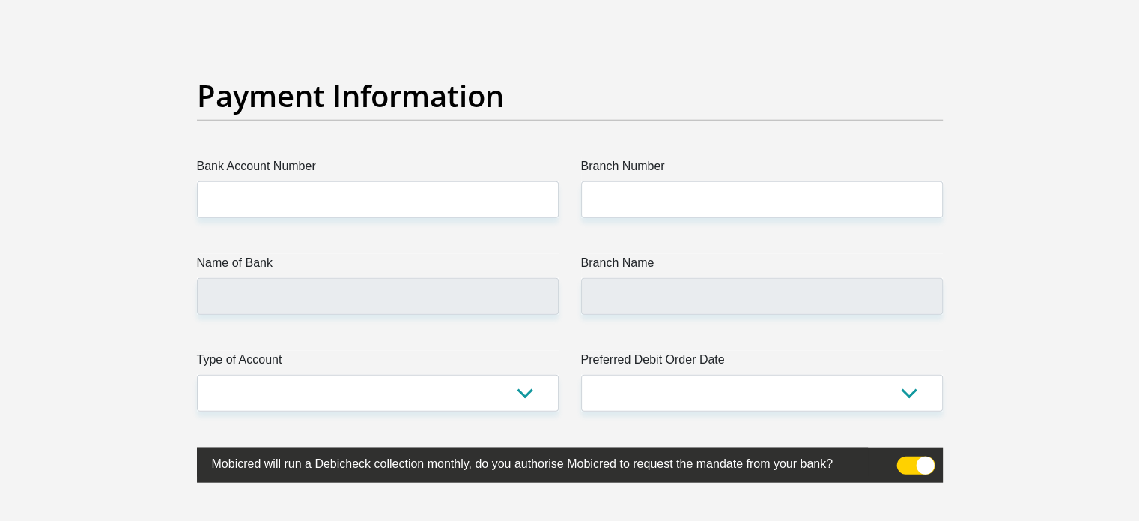
scroll to position [3446, 0]
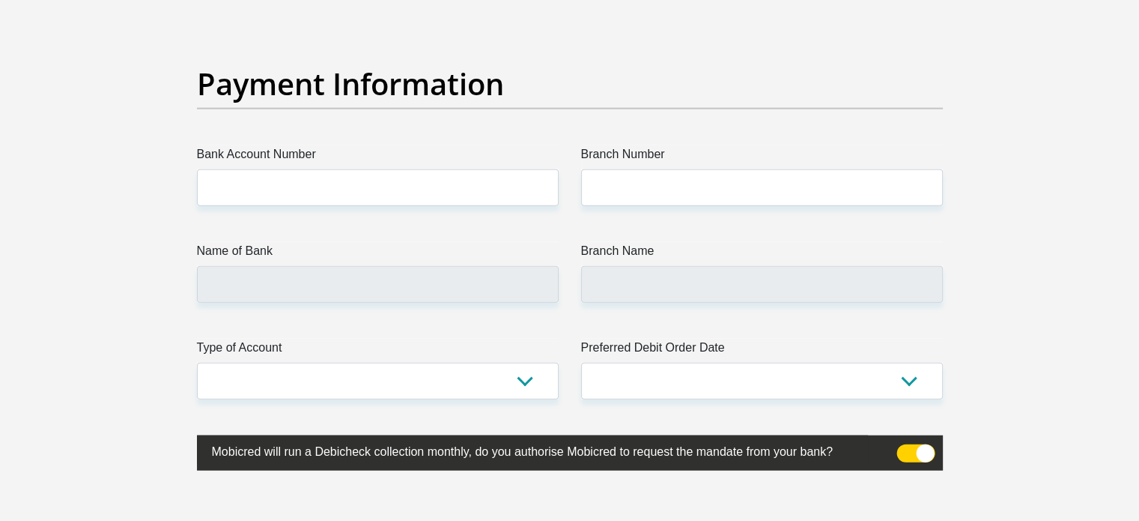
type input "0676286597"
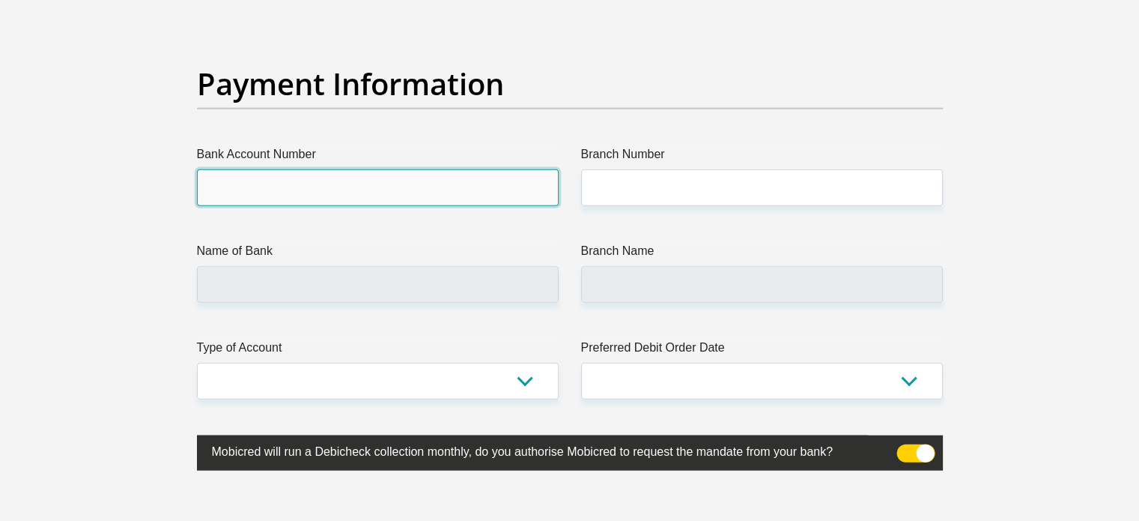
click at [297, 191] on input "Bank Account Number" at bounding box center [378, 187] width 362 height 37
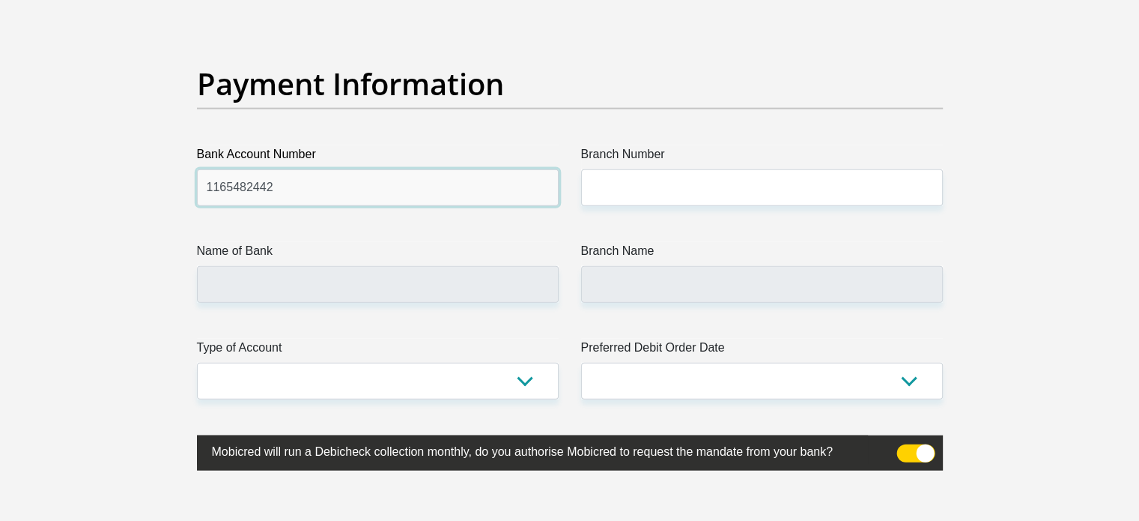
type input "1165482442"
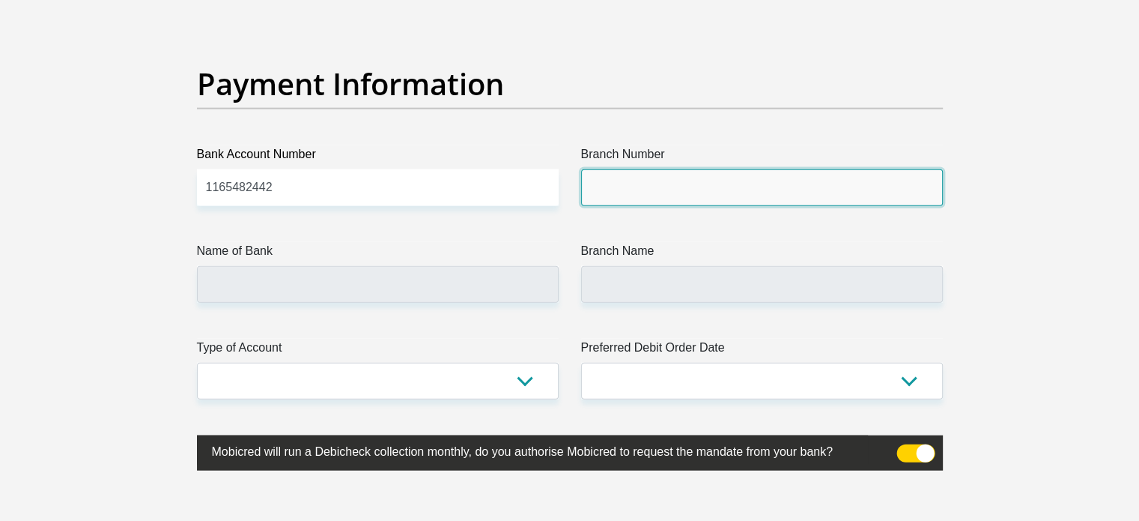
click at [621, 193] on input "Branch Number" at bounding box center [762, 187] width 362 height 37
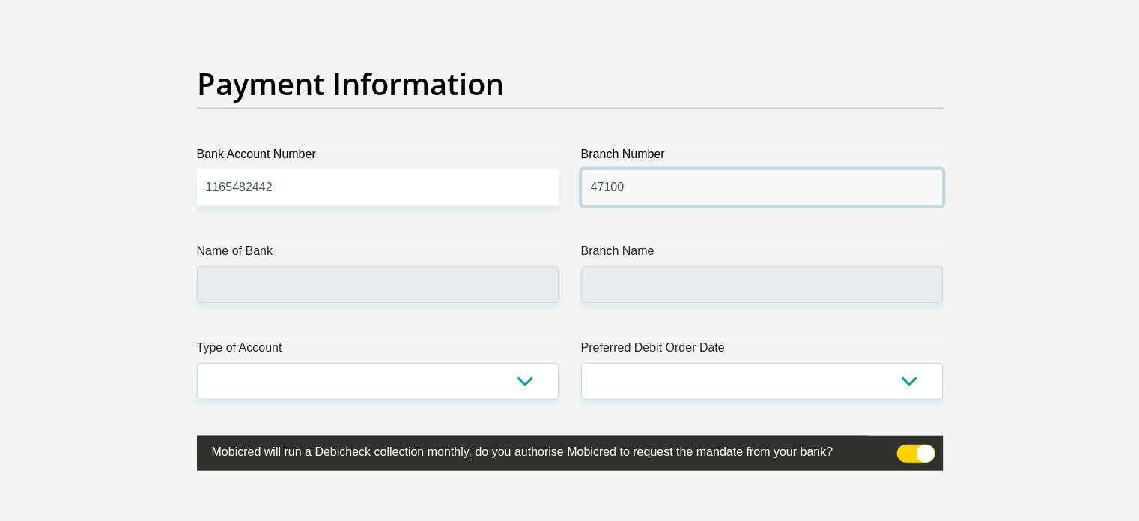
type input "47100"
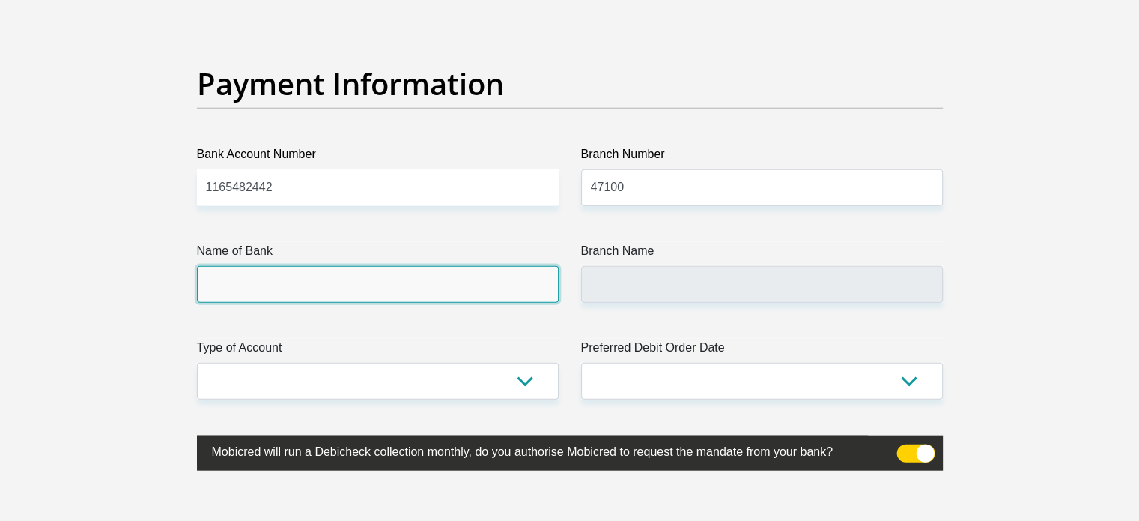
click at [300, 285] on input "Name of Bank" at bounding box center [378, 284] width 362 height 37
click at [240, 267] on input "Name of Bank" at bounding box center [378, 284] width 362 height 37
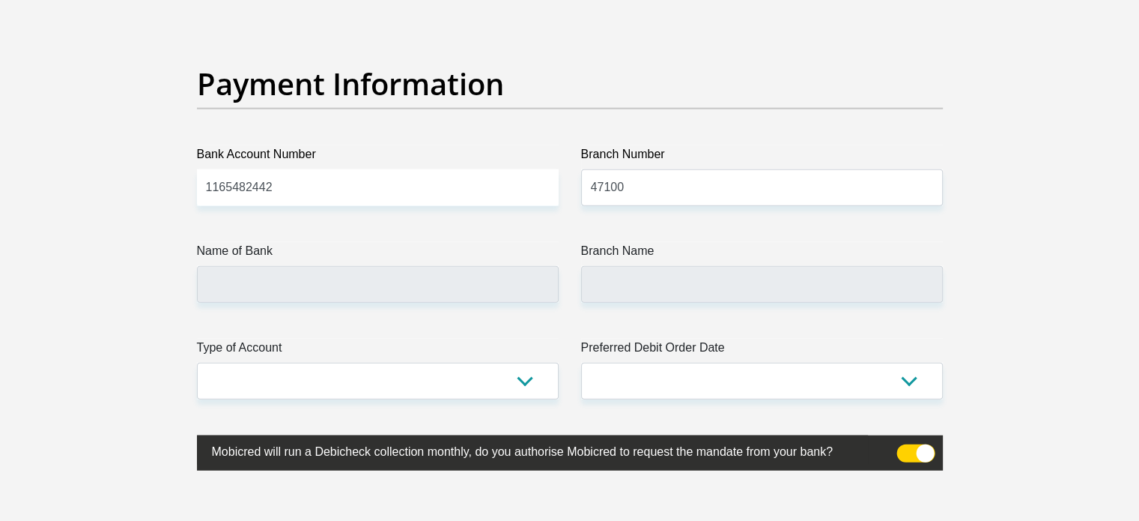
click at [621, 263] on label "Branch Name" at bounding box center [762, 254] width 362 height 24
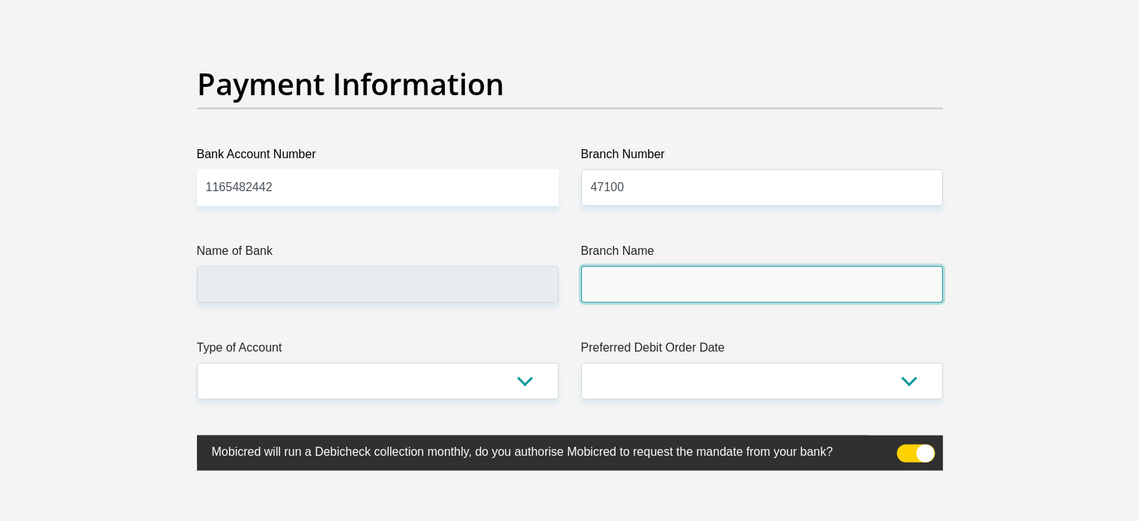
click at [621, 266] on input "Branch Name" at bounding box center [762, 284] width 362 height 37
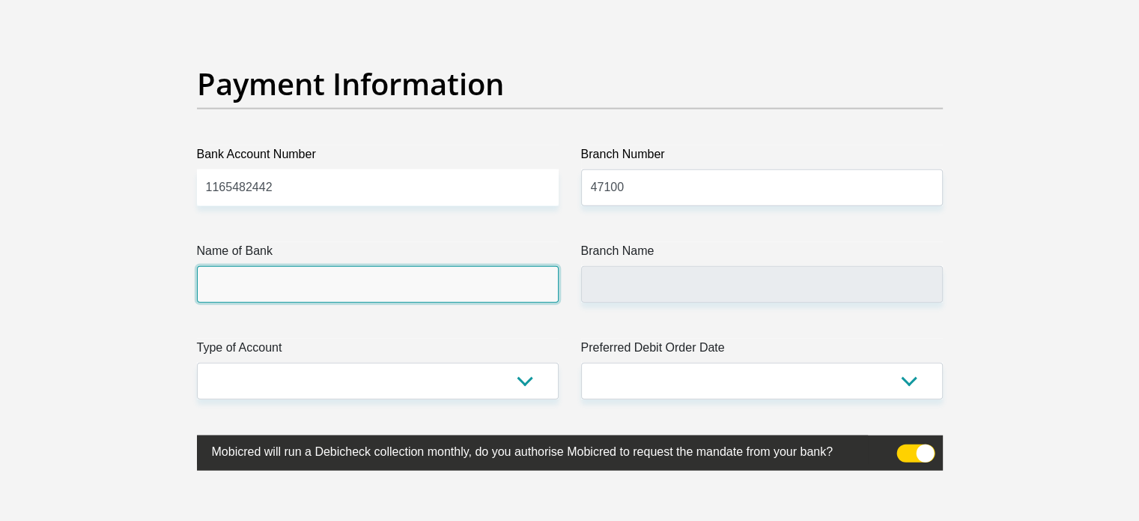
click at [381, 268] on input "Name of Bank" at bounding box center [378, 284] width 362 height 37
click at [374, 280] on input "Name of Bank" at bounding box center [378, 284] width 362 height 37
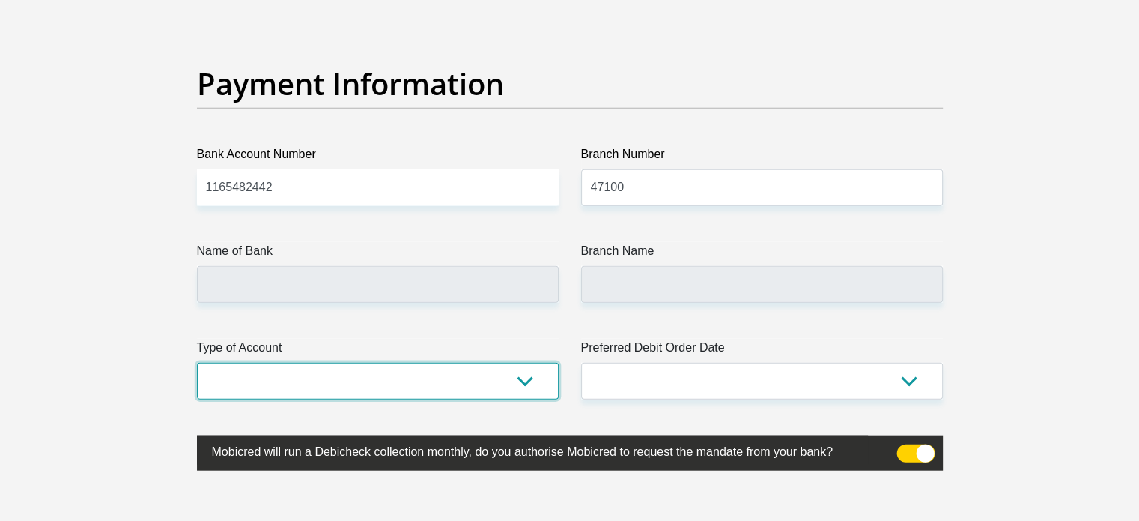
click at [524, 377] on select "Cheque Savings" at bounding box center [378, 381] width 362 height 37
select select "SAV"
click at [197, 363] on select "Cheque Savings" at bounding box center [378, 381] width 362 height 37
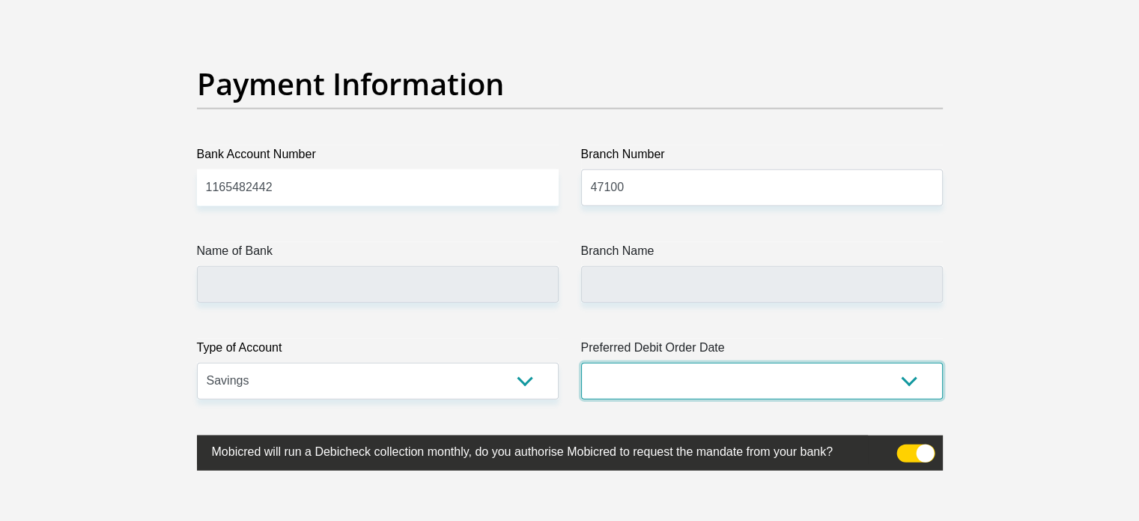
click at [906, 381] on select "1st 2nd 3rd 4th 5th 7th 18th 19th 20th 21st 22nd 23rd 24th 25th 26th 27th 28th …" at bounding box center [762, 381] width 362 height 37
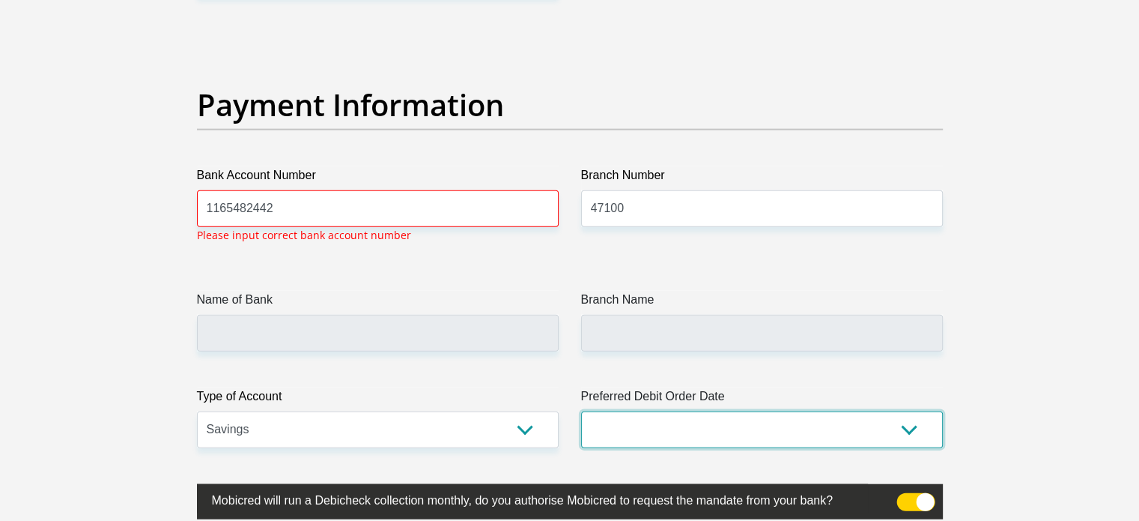
scroll to position [3425, 0]
select select "25"
click at [581, 411] on select "1st 2nd 3rd 4th 5th 7th 18th 19th 20th 21st 22nd 23rd 24th 25th 26th 27th 28th …" at bounding box center [762, 429] width 362 height 37
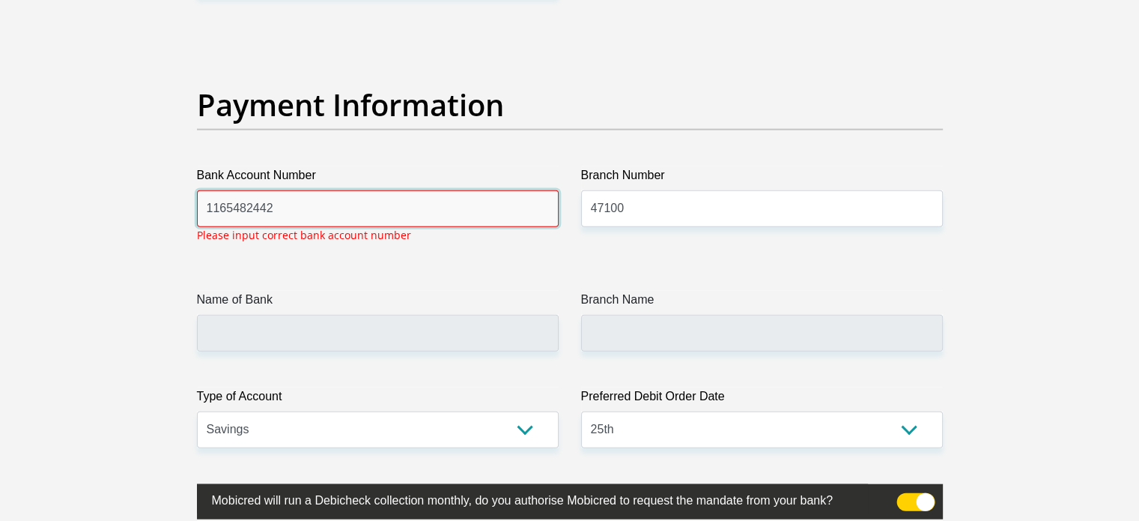
click at [333, 209] on input "1165482442" at bounding box center [378, 208] width 362 height 37
type input "1"
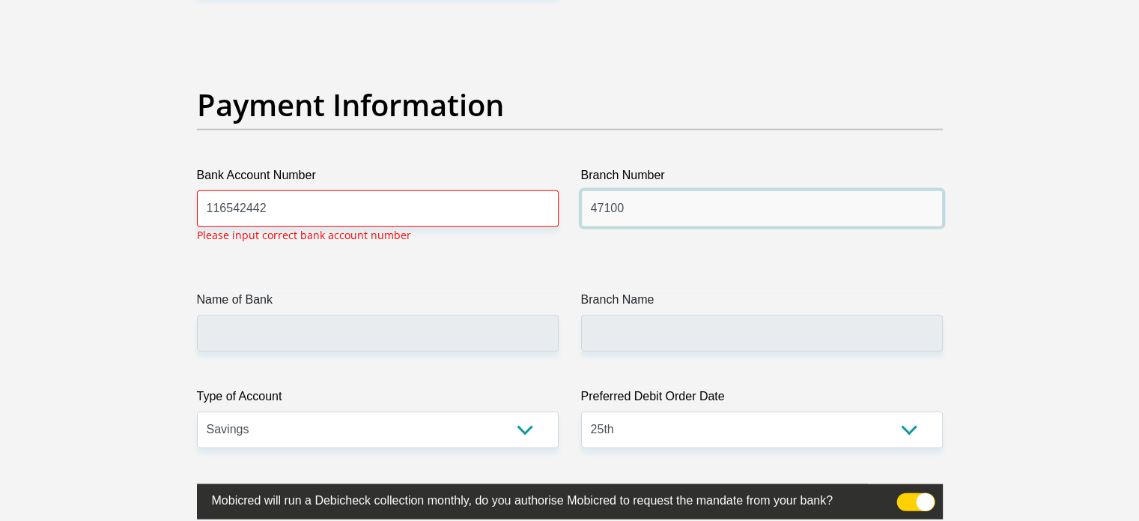
click at [626, 208] on input "47100" at bounding box center [762, 208] width 362 height 37
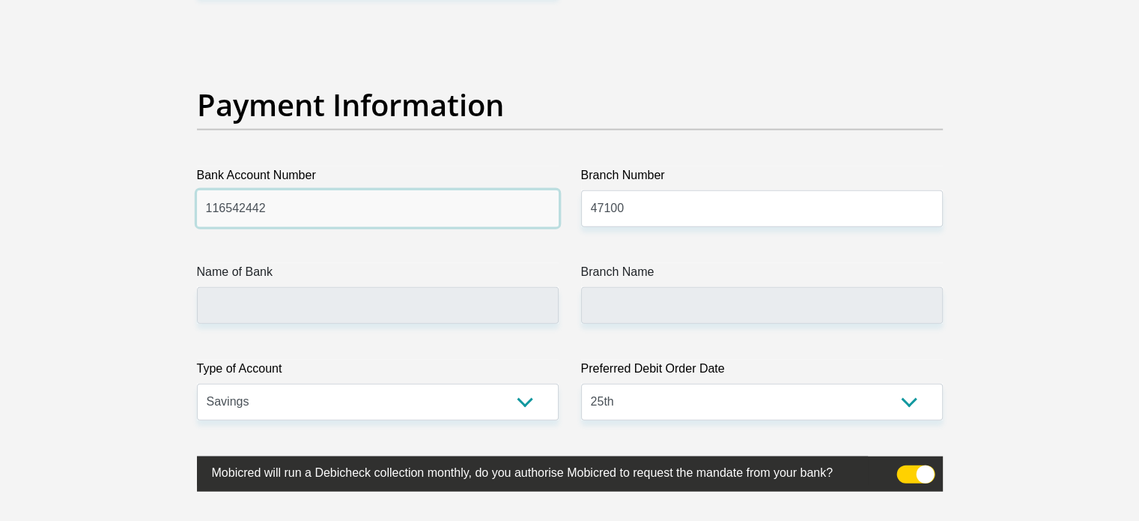
click at [285, 212] on input "116542442" at bounding box center [378, 208] width 362 height 37
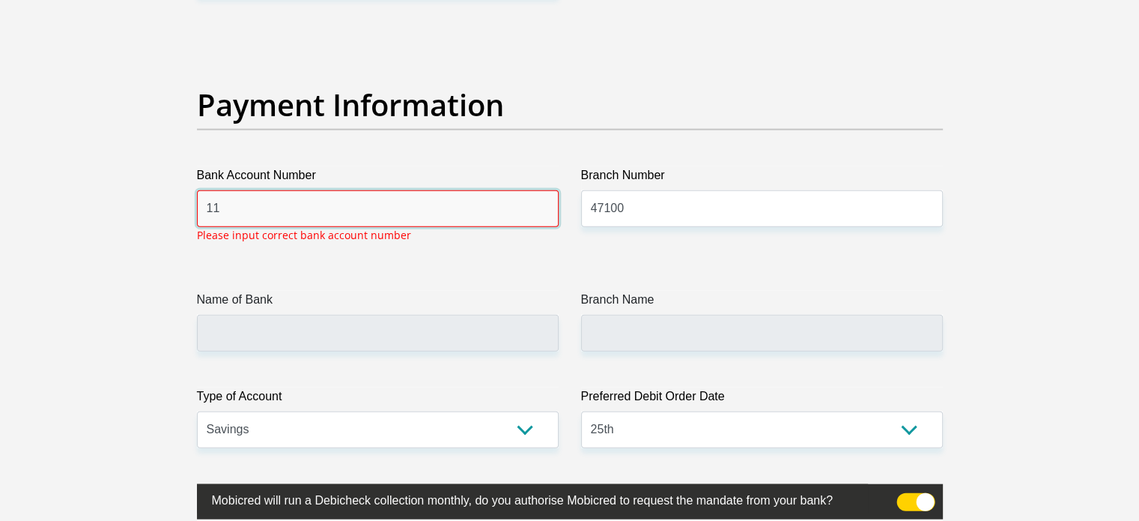
type input "1"
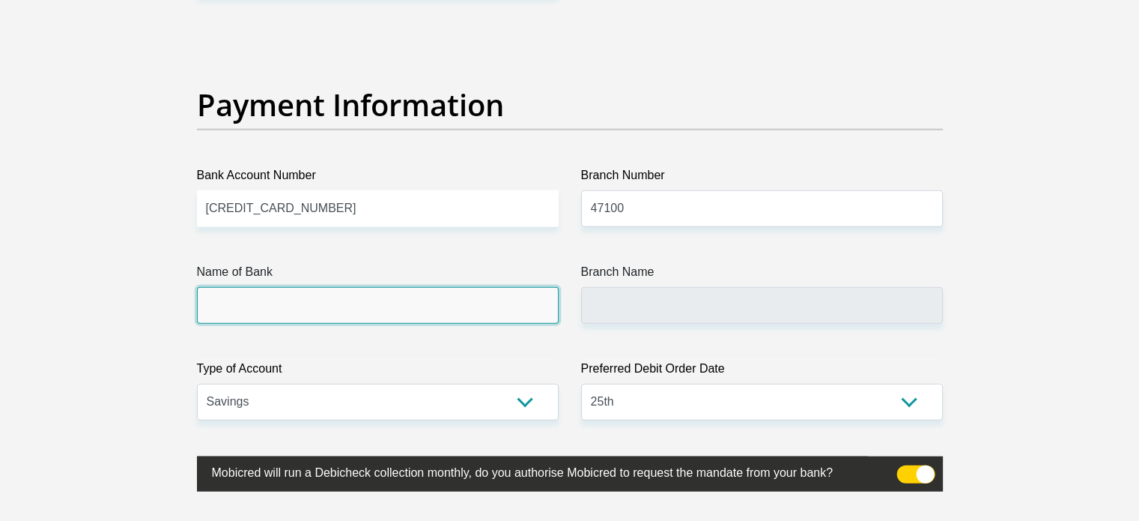
click at [273, 316] on input "Name of Bank" at bounding box center [378, 305] width 362 height 37
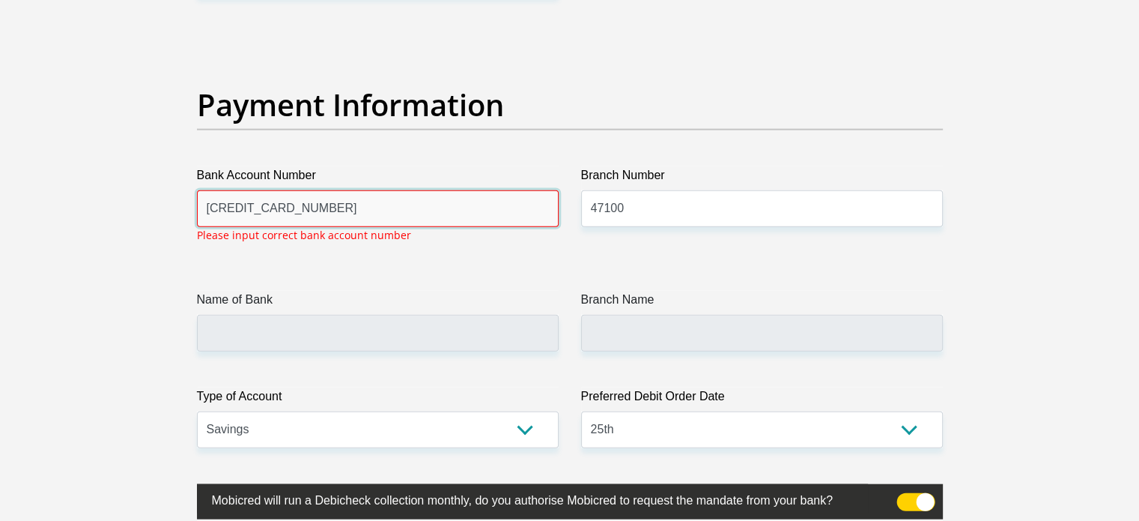
click at [343, 202] on input "[CREDIT_CARD_NUMBER]" at bounding box center [378, 208] width 362 height 37
type input "5"
type input "1165482442"
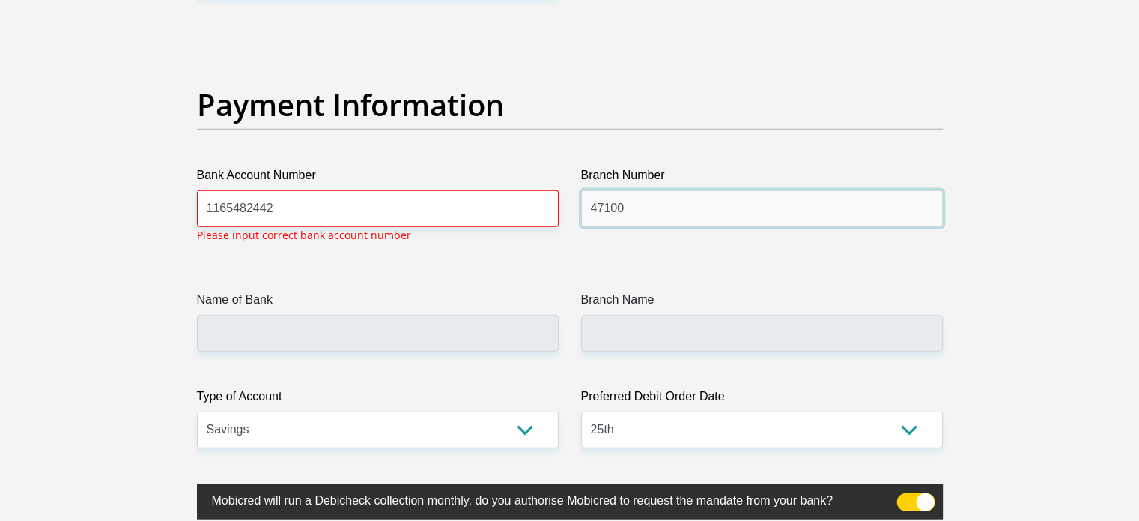
click at [638, 203] on input "47100" at bounding box center [762, 208] width 362 height 37
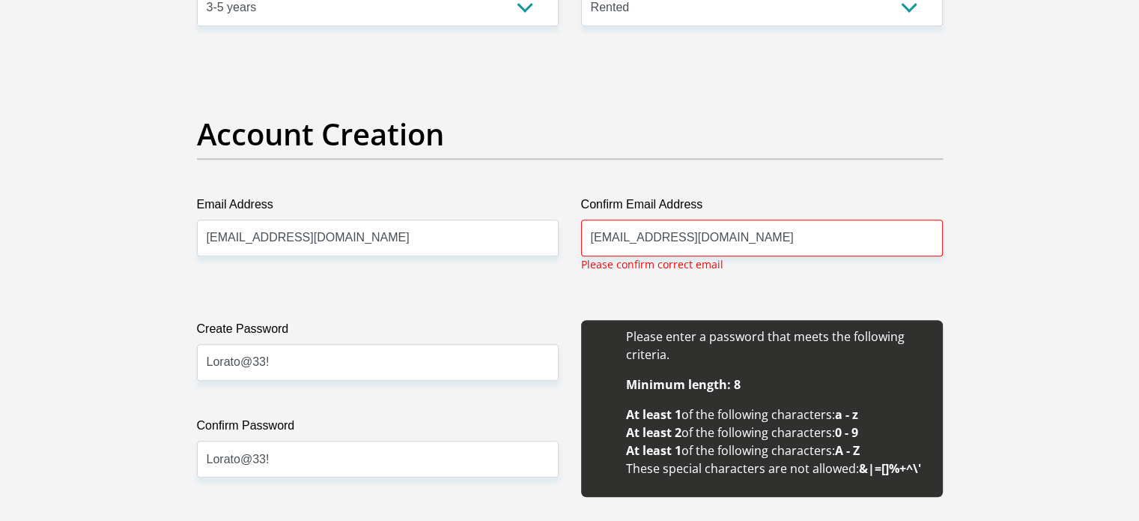
scroll to position [1193, 0]
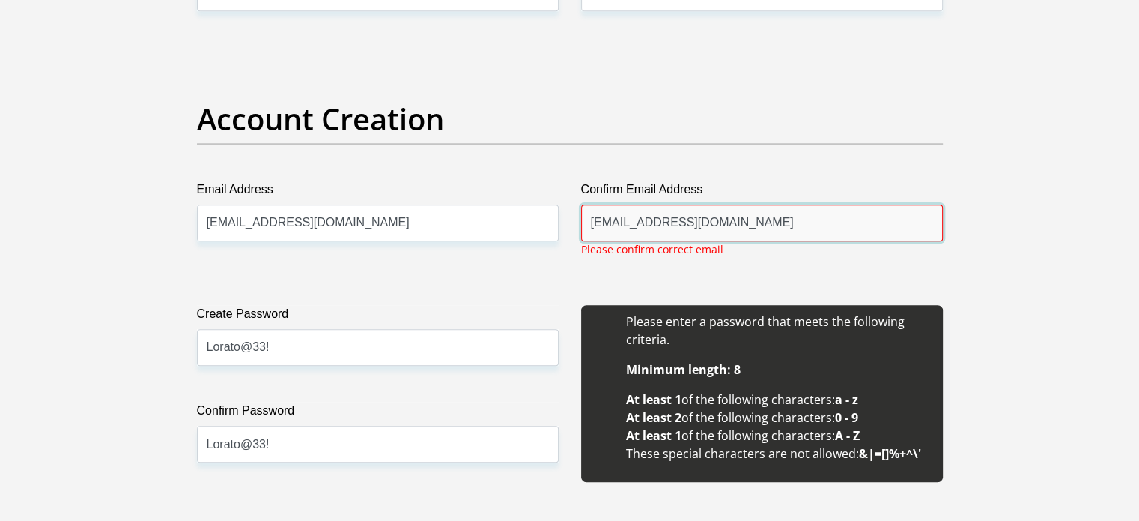
click at [800, 225] on input "[EMAIL_ADDRESS][DOMAIN_NAME]" at bounding box center [762, 223] width 362 height 37
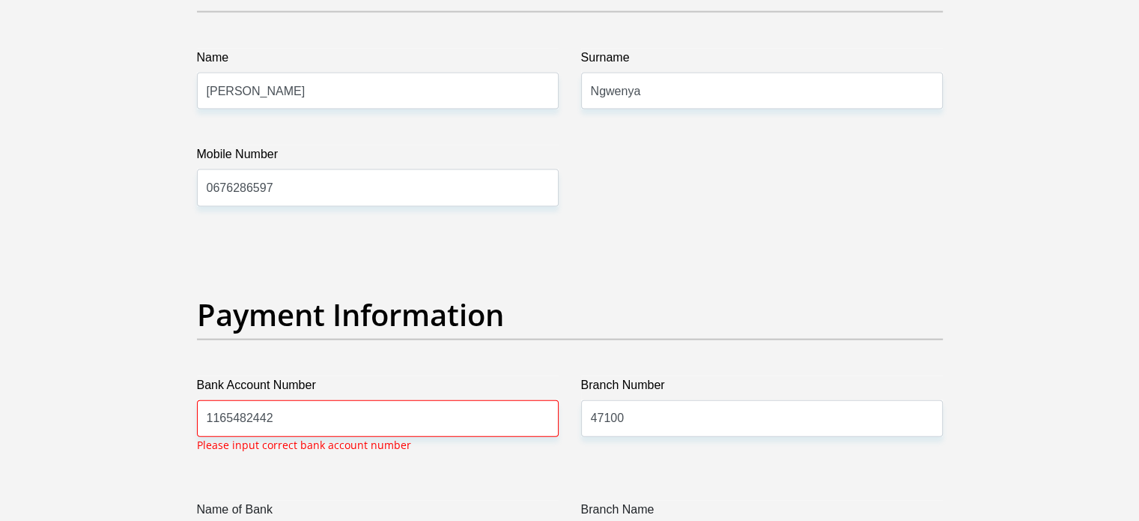
scroll to position [3195, 0]
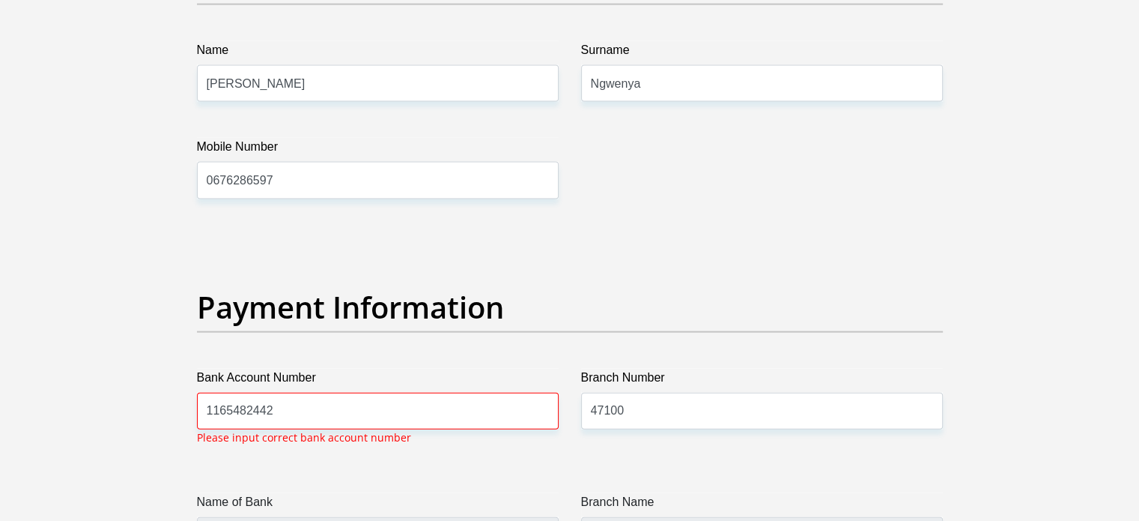
type input "[EMAIL_ADDRESS][DOMAIN_NAME]"
click at [282, 413] on input "1165482442" at bounding box center [378, 411] width 362 height 37
type input "1"
type input "1165482442"
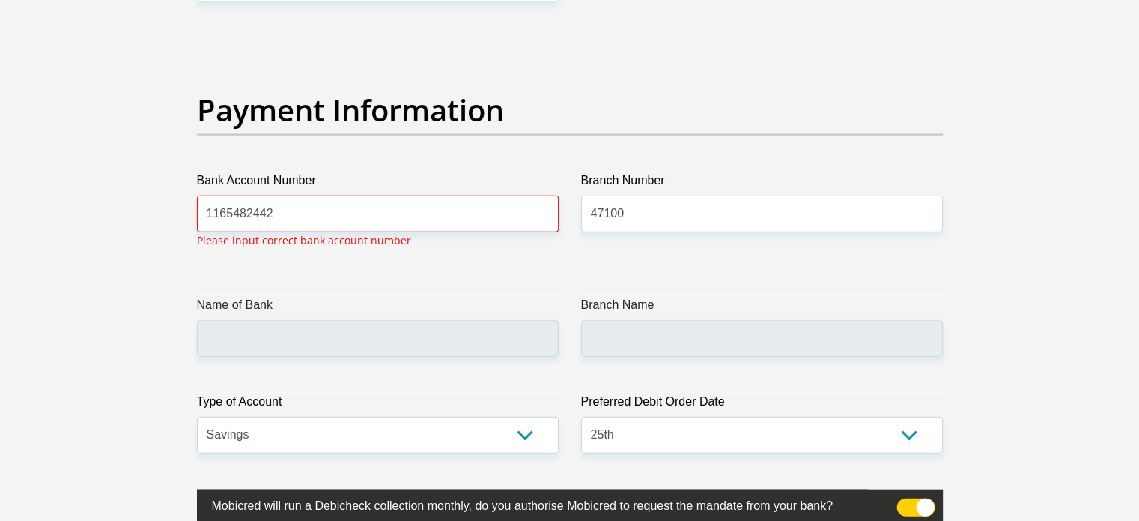
scroll to position [3397, 0]
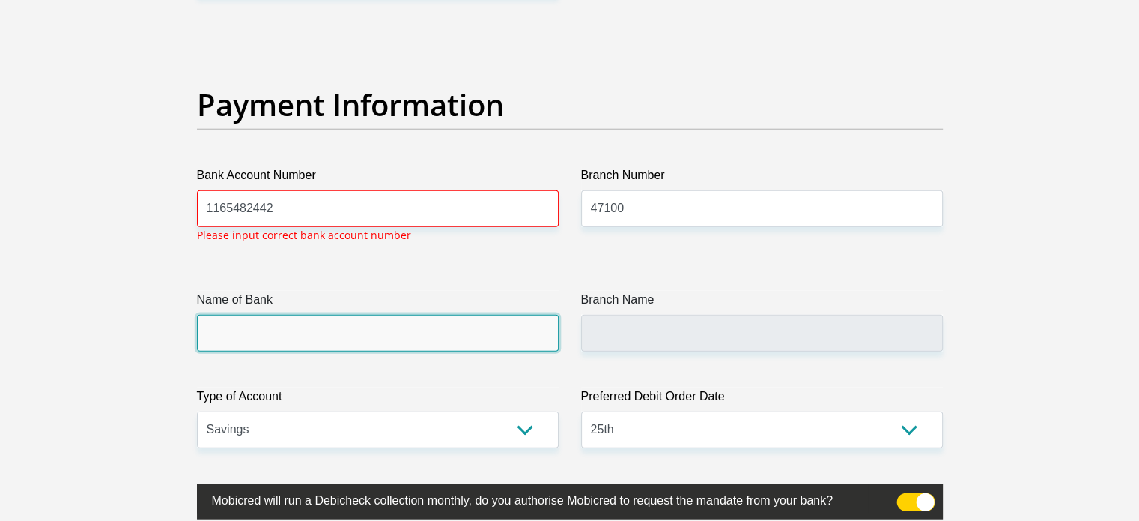
click at [229, 345] on input "Name of Bank" at bounding box center [378, 333] width 362 height 37
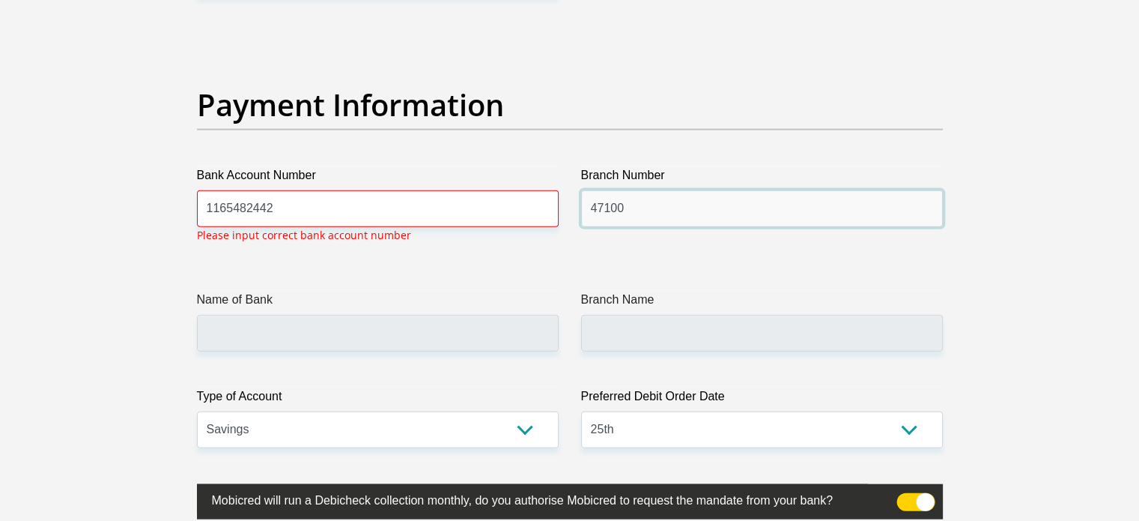
click at [649, 210] on input "47100" at bounding box center [762, 208] width 362 height 37
type input "4"
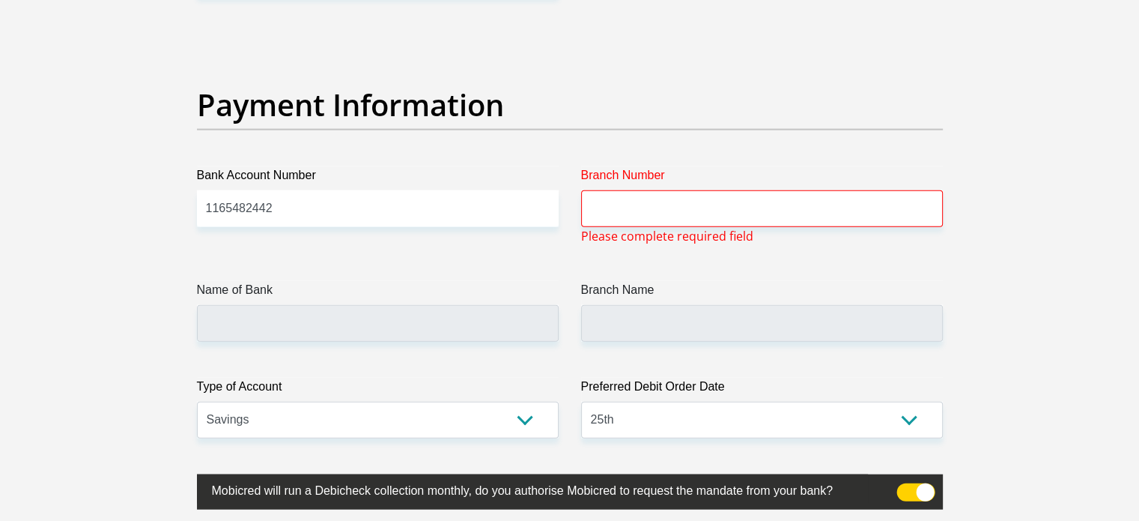
click at [333, 311] on div "Name of Bank" at bounding box center [378, 311] width 362 height 61
click at [312, 203] on input "1165482442" at bounding box center [378, 208] width 362 height 37
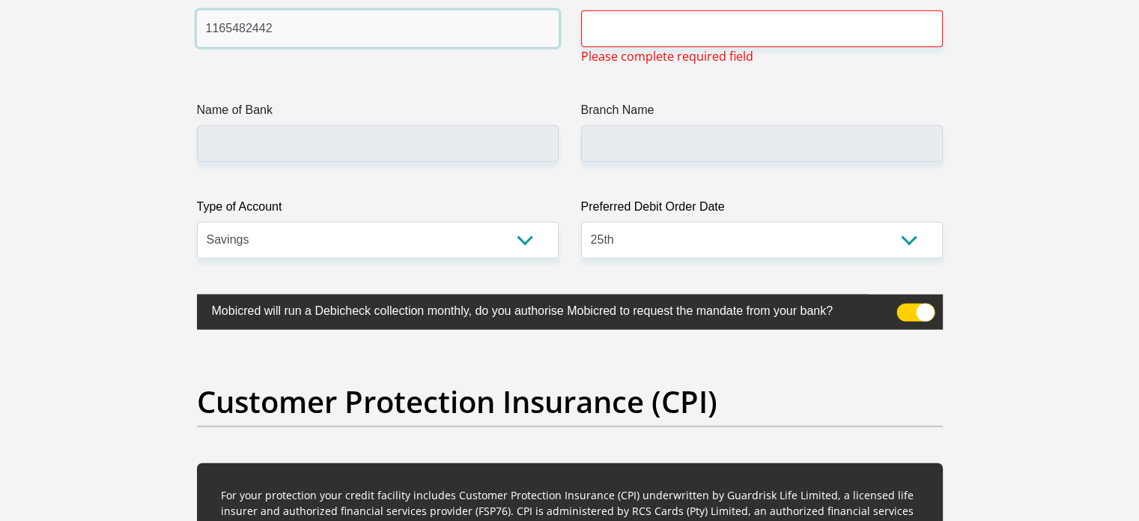
scroll to position [3607, 0]
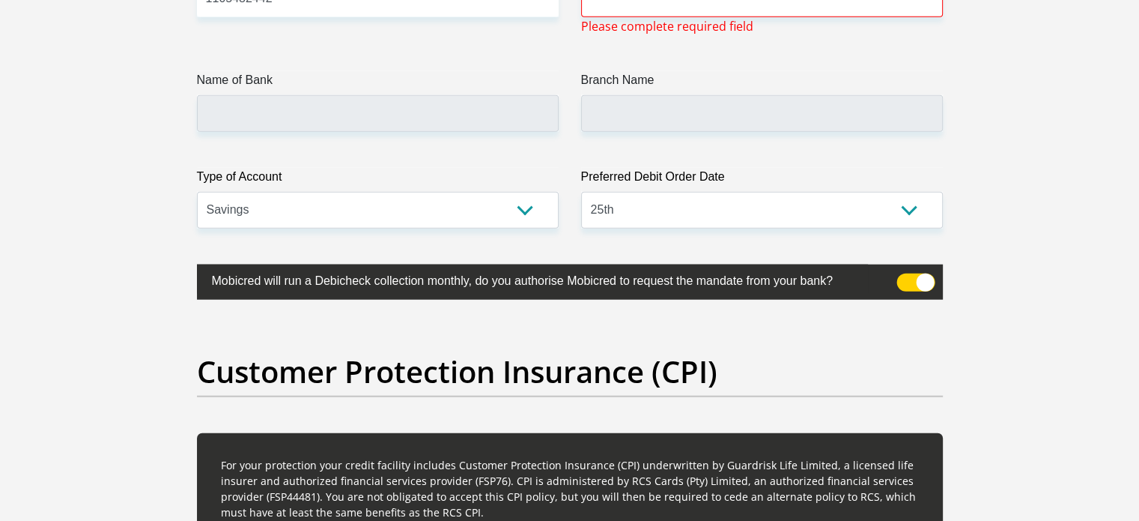
click at [922, 278] on span at bounding box center [916, 282] width 38 height 18
click at [906, 277] on input "checkbox" at bounding box center [906, 277] width 0 height 0
click at [924, 275] on span at bounding box center [916, 282] width 38 height 18
click at [906, 277] on input "checkbox" at bounding box center [906, 277] width 0 height 0
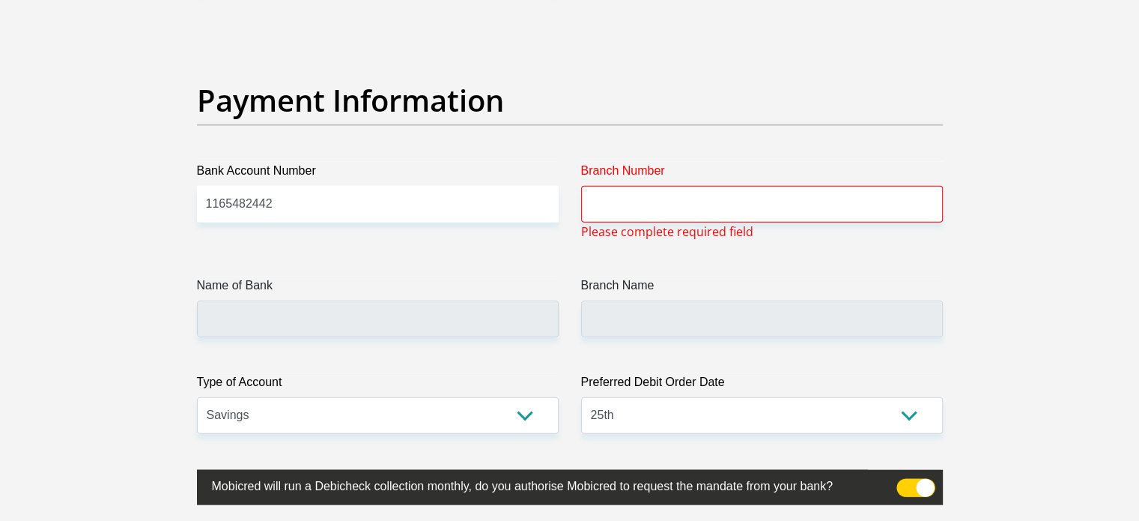
scroll to position [3427, 0]
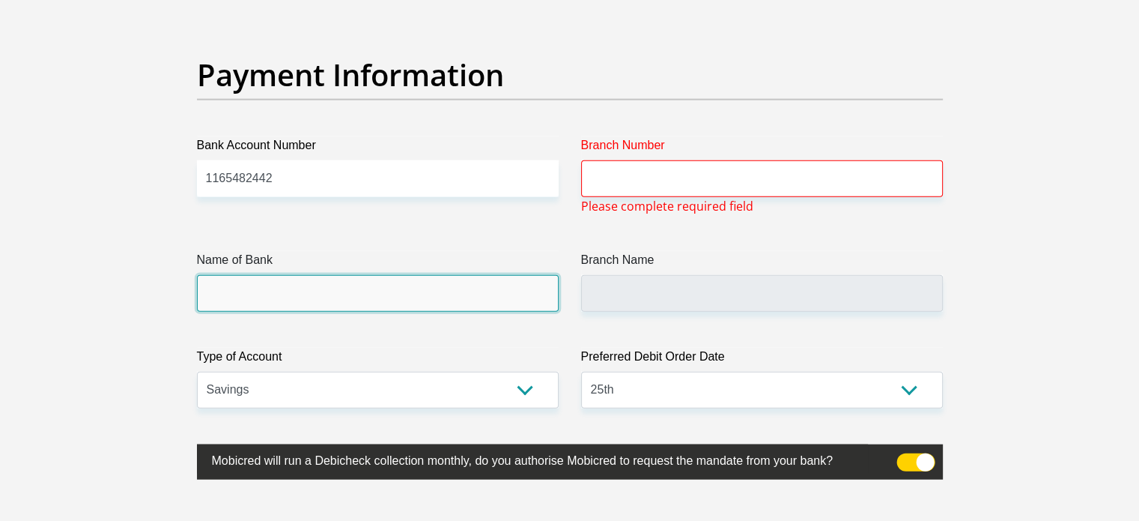
click at [258, 276] on input "Name of Bank" at bounding box center [378, 293] width 362 height 37
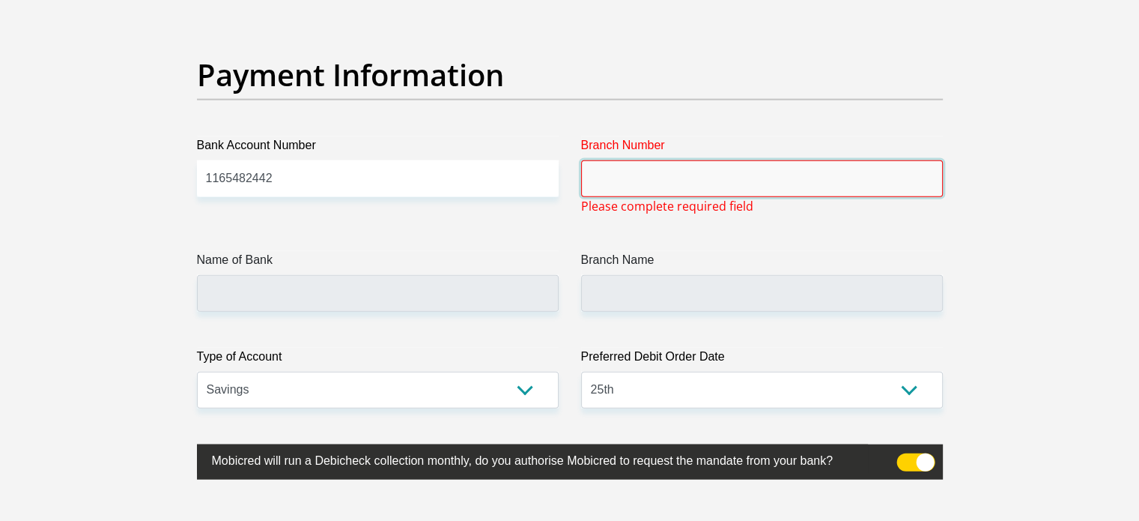
click at [626, 173] on input "Branch Number" at bounding box center [762, 178] width 362 height 37
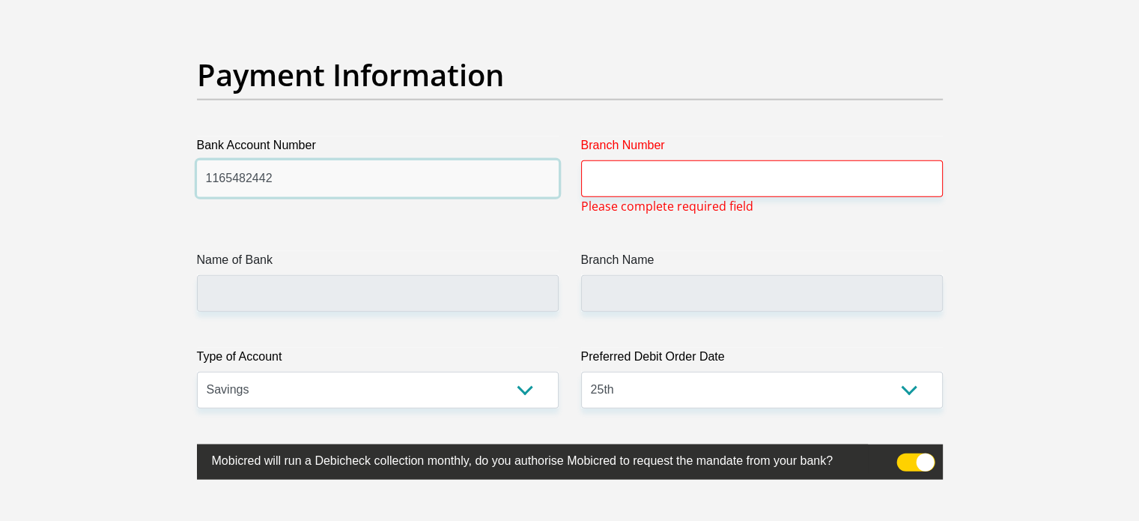
click at [336, 170] on input "1165482442" at bounding box center [378, 178] width 362 height 37
type input "1"
type input "1165482442"
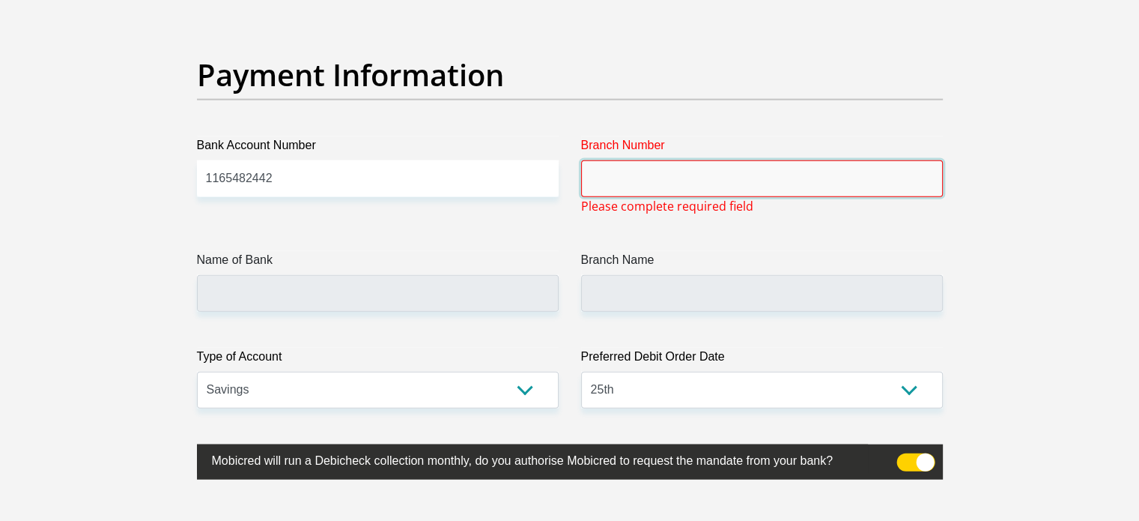
click at [639, 176] on input "Branch Number" at bounding box center [762, 178] width 362 height 37
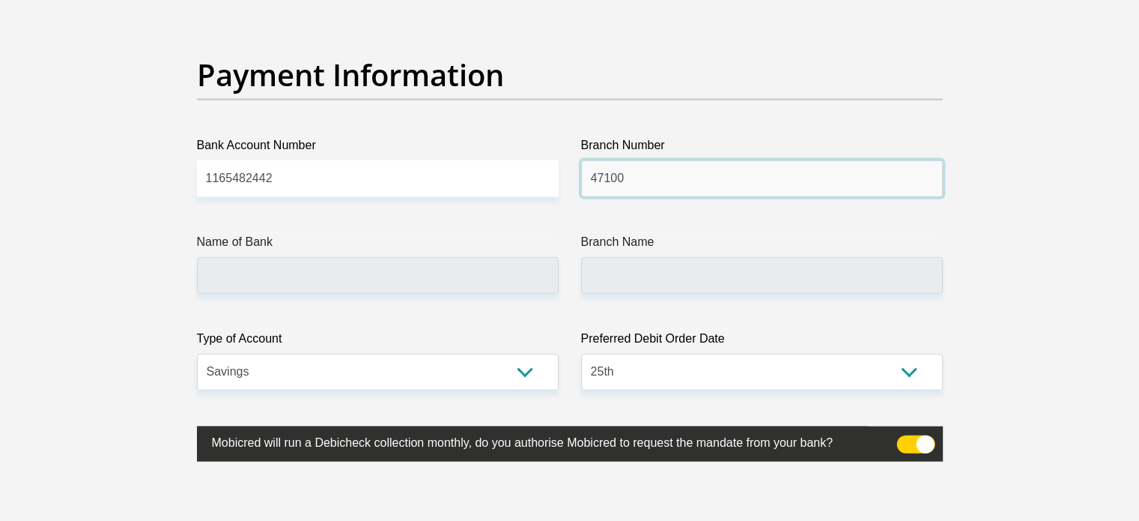
type input "47100"
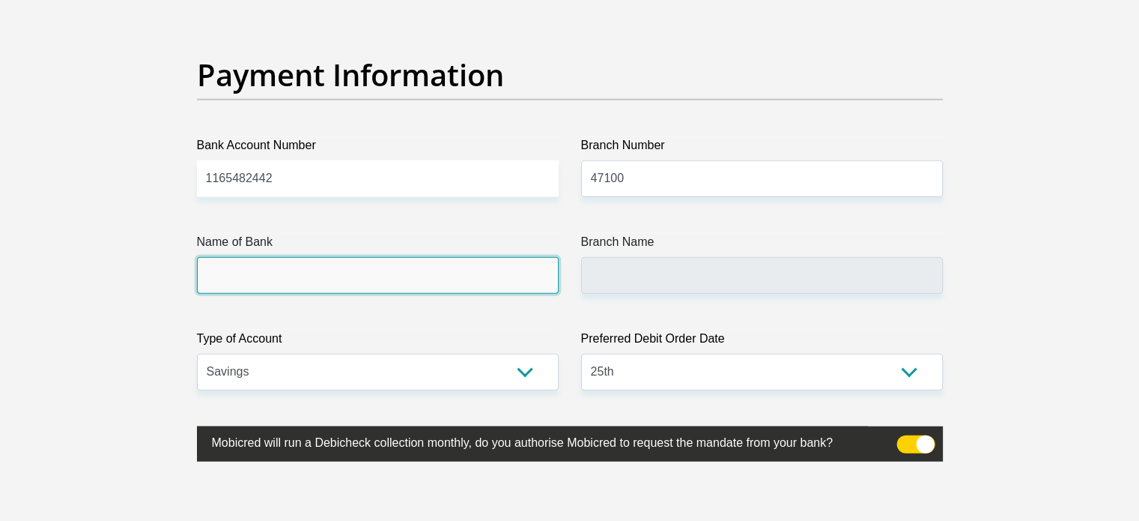
click at [278, 259] on input "Name of Bank" at bounding box center [378, 275] width 362 height 37
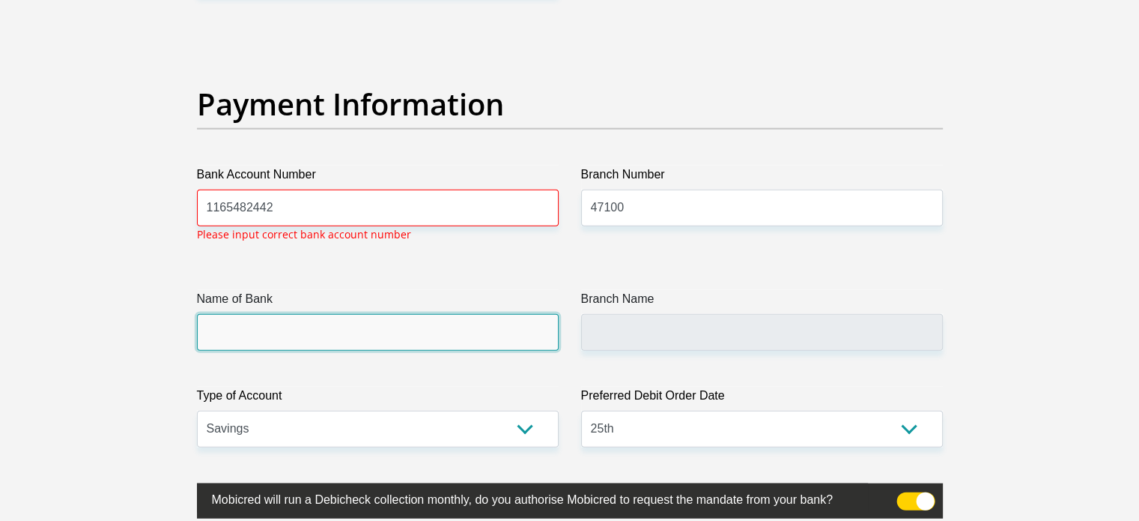
scroll to position [3397, 0]
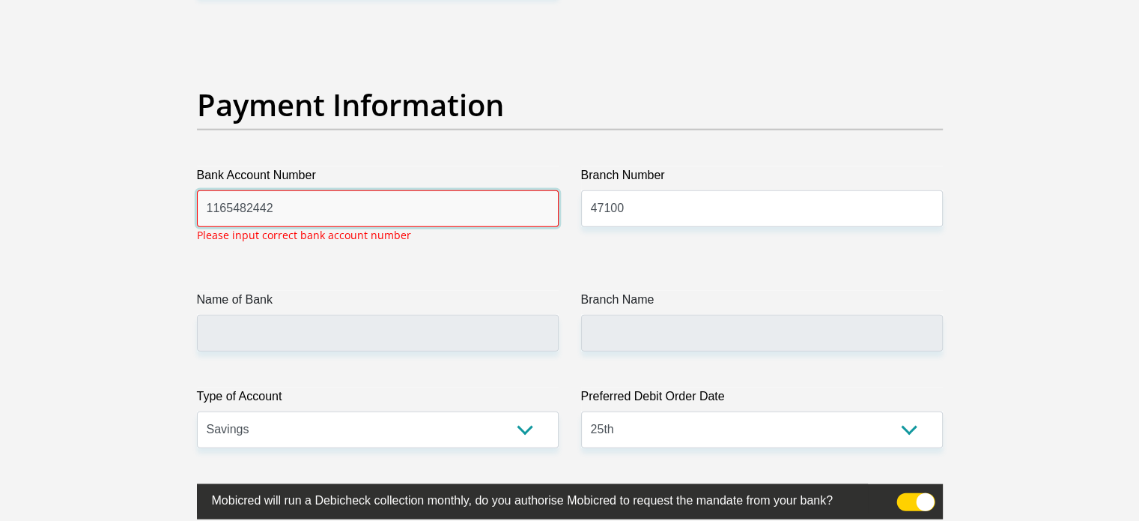
click at [298, 206] on input "1165482442" at bounding box center [378, 208] width 362 height 37
type input "1"
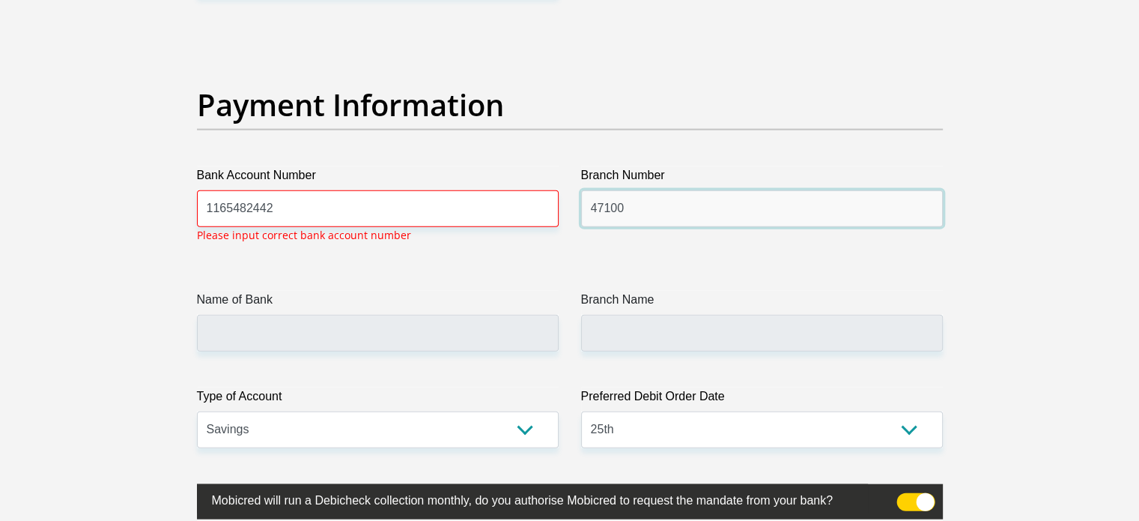
click at [650, 203] on input "47100" at bounding box center [762, 208] width 362 height 37
click at [260, 310] on div "Name of Bank" at bounding box center [378, 321] width 362 height 61
click at [260, 310] on label "Name of Bank" at bounding box center [378, 303] width 362 height 24
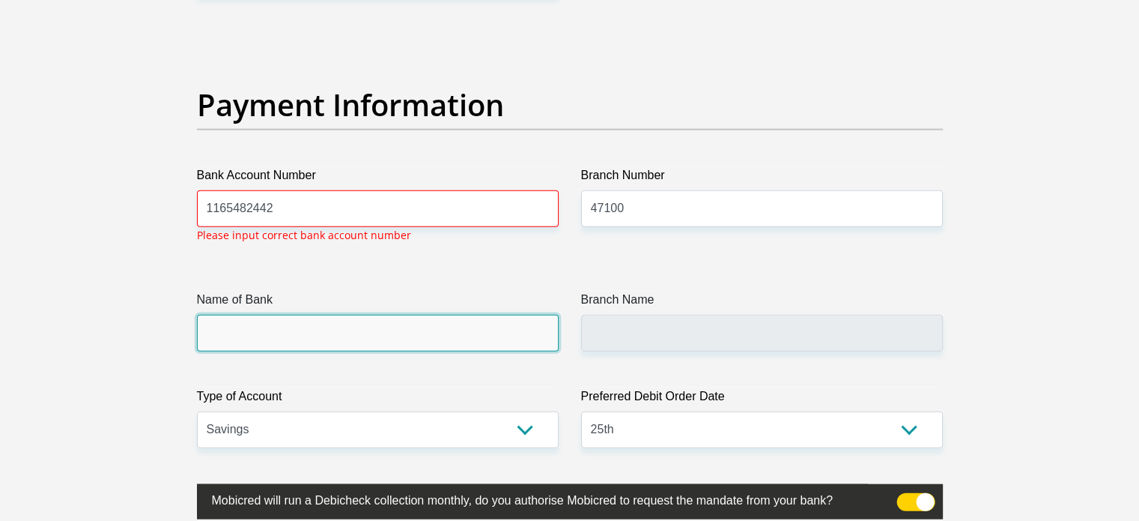
click at [260, 315] on input "Name of Bank" at bounding box center [378, 333] width 362 height 37
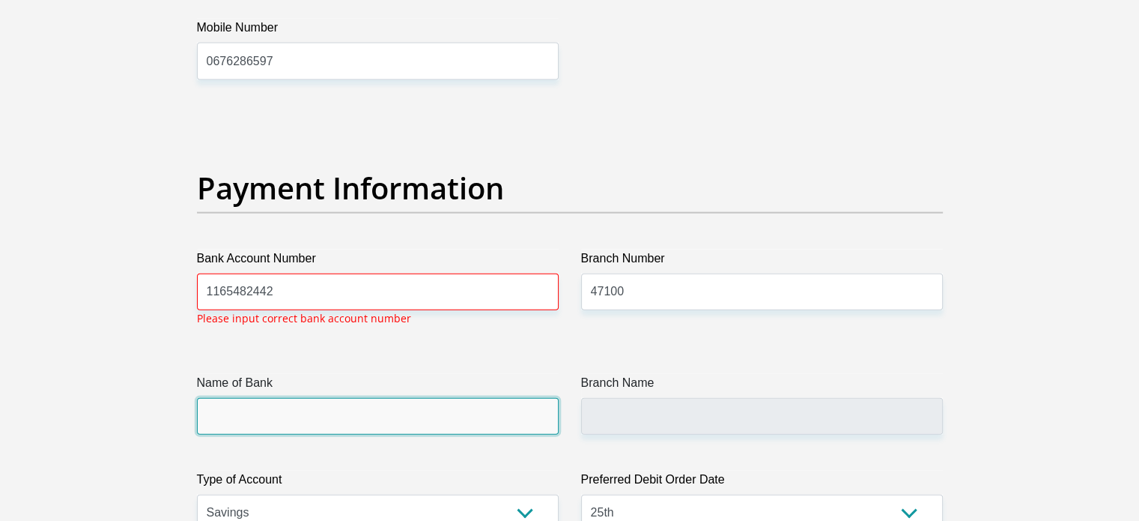
scroll to position [3322, 0]
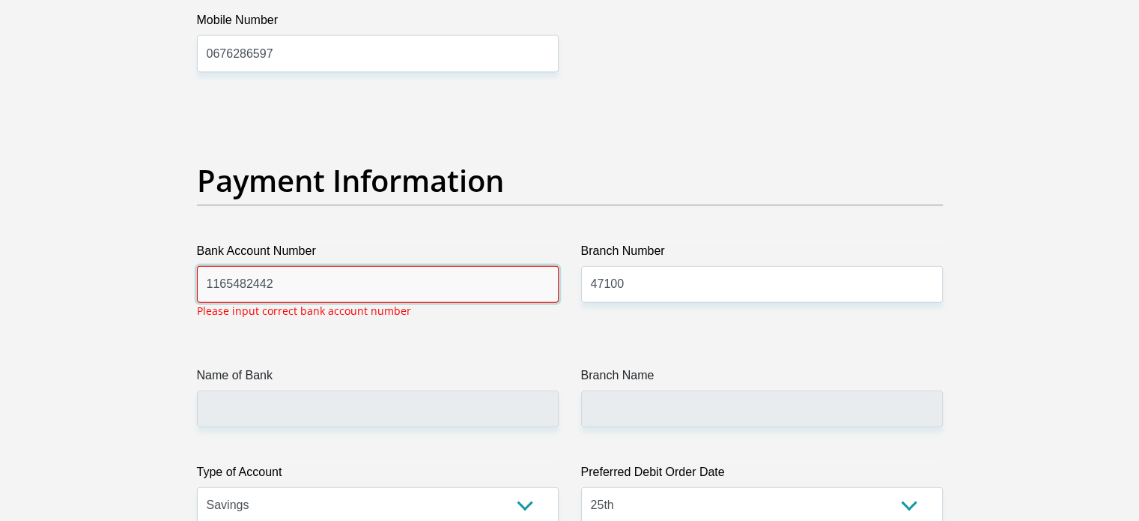
click at [276, 270] on input "1165482442" at bounding box center [378, 284] width 362 height 37
type input "1"
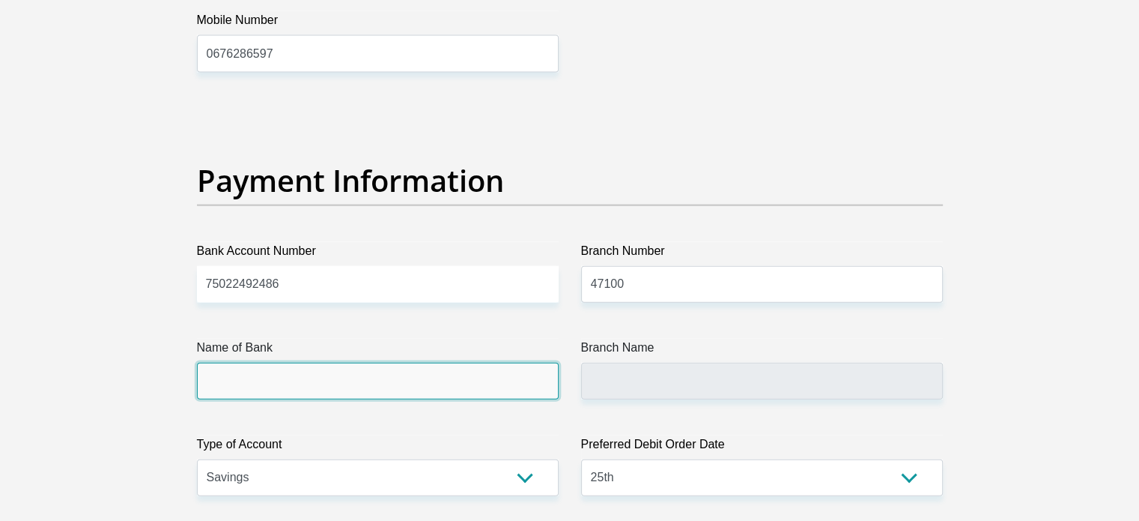
click at [297, 394] on input "Name of Bank" at bounding box center [378, 381] width 362 height 37
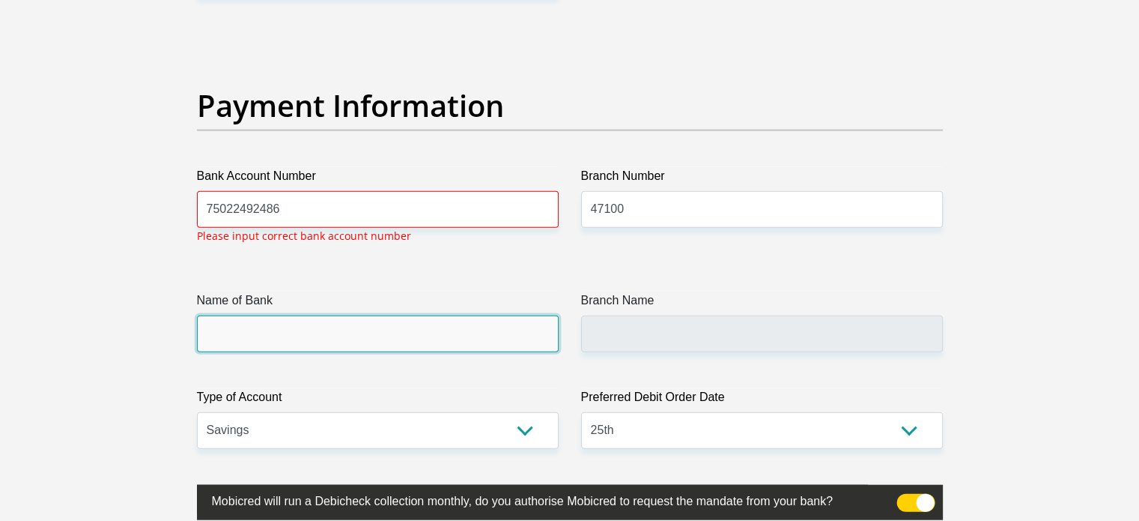
scroll to position [3397, 0]
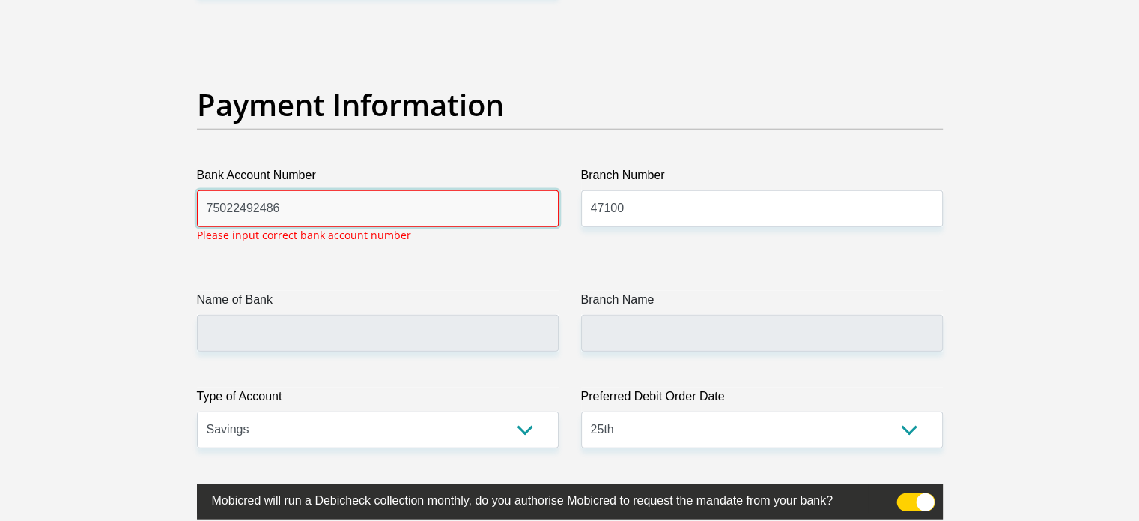
click at [300, 212] on input "75022492486" at bounding box center [378, 208] width 362 height 37
type input "7"
type input "1165482442"
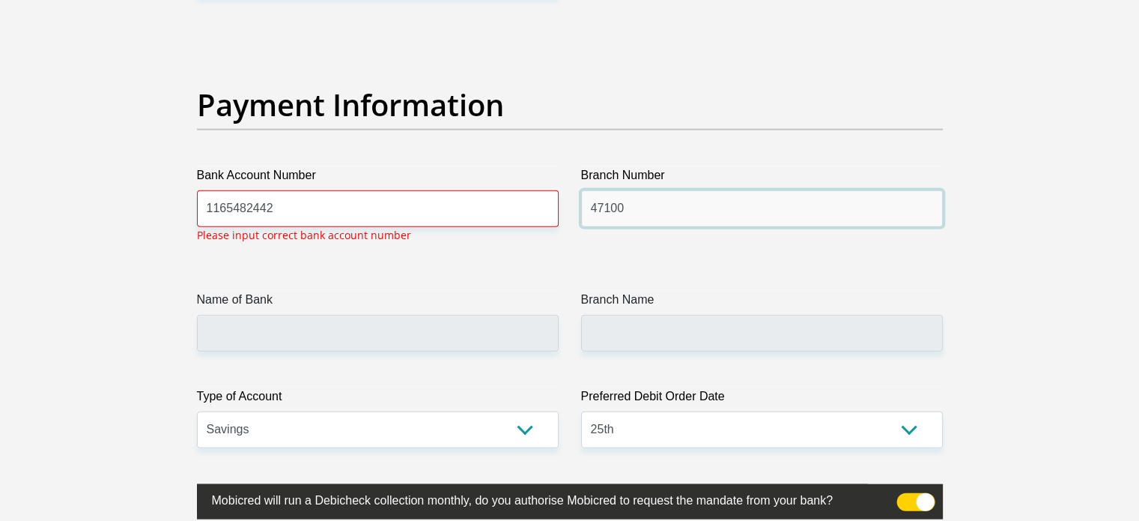
click at [644, 200] on input "47100" at bounding box center [762, 208] width 362 height 37
type input "4"
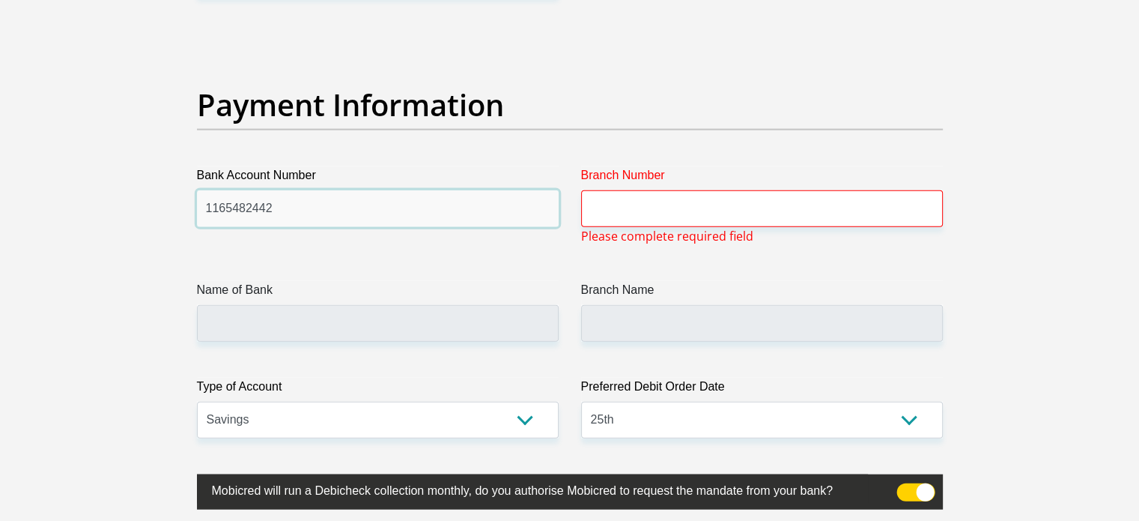
click at [216, 203] on input "1165482442" at bounding box center [378, 208] width 362 height 37
click at [235, 205] on input "11 65482442" at bounding box center [378, 208] width 362 height 37
click at [252, 206] on input "11 65 482442" at bounding box center [378, 208] width 362 height 37
click at [267, 202] on input "11 65 48 2442" at bounding box center [378, 208] width 362 height 37
type input "11 65 48 24 42"
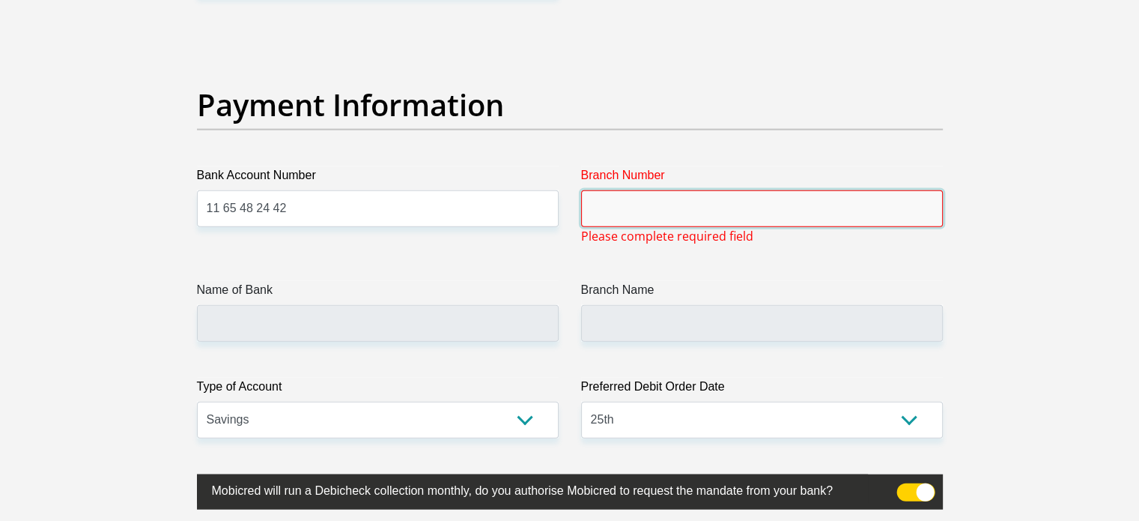
click at [608, 216] on input "Branch Number" at bounding box center [762, 208] width 362 height 37
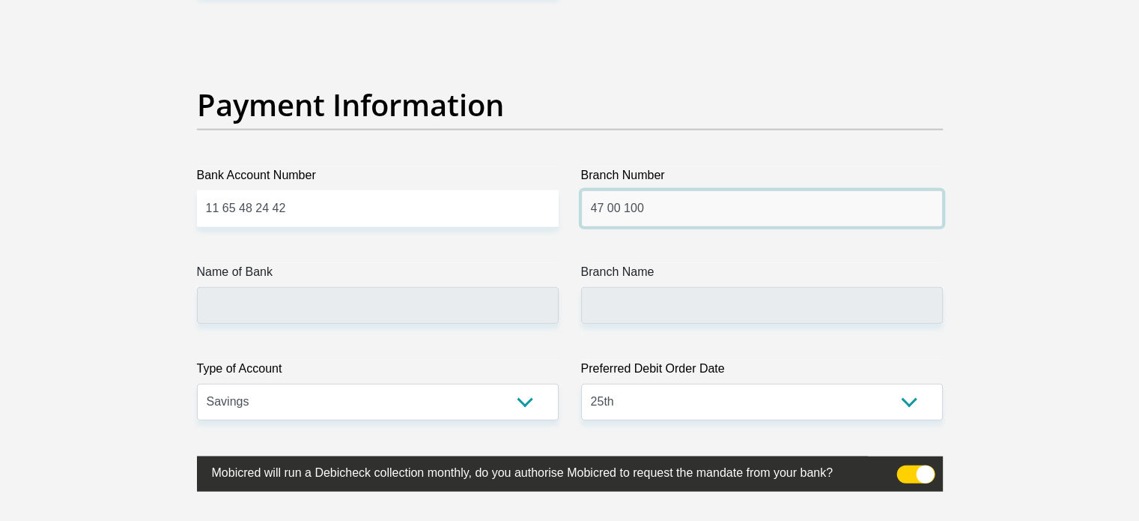
type input "47 00 100"
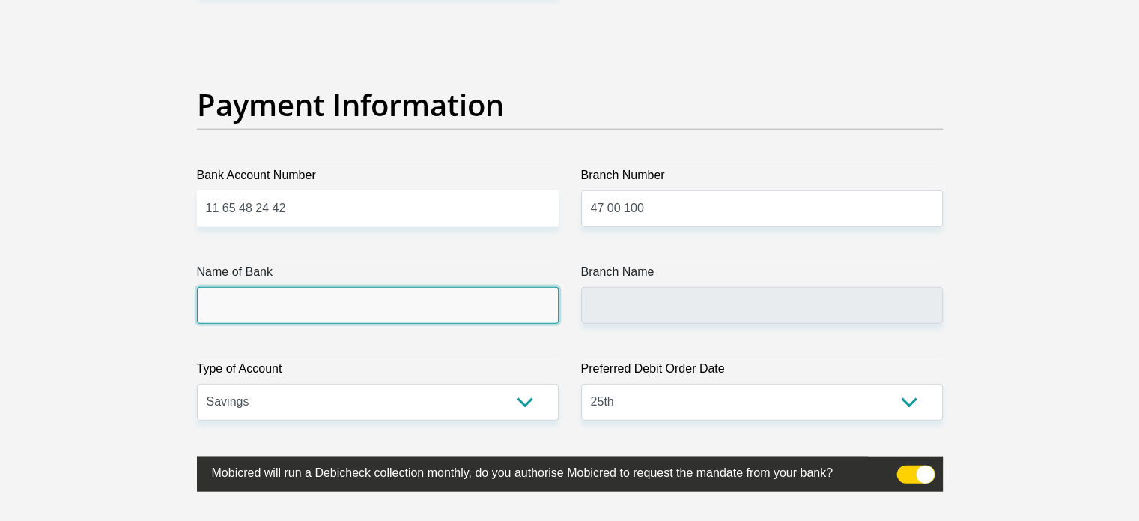
click at [265, 308] on input "Name of Bank" at bounding box center [378, 305] width 362 height 37
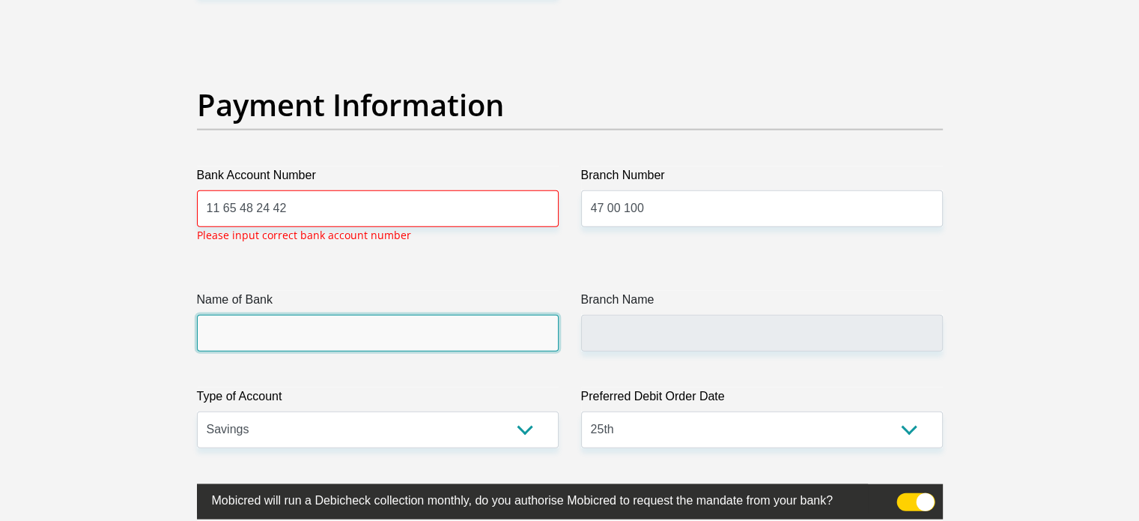
click at [234, 342] on input "Name of Bank" at bounding box center [378, 333] width 362 height 37
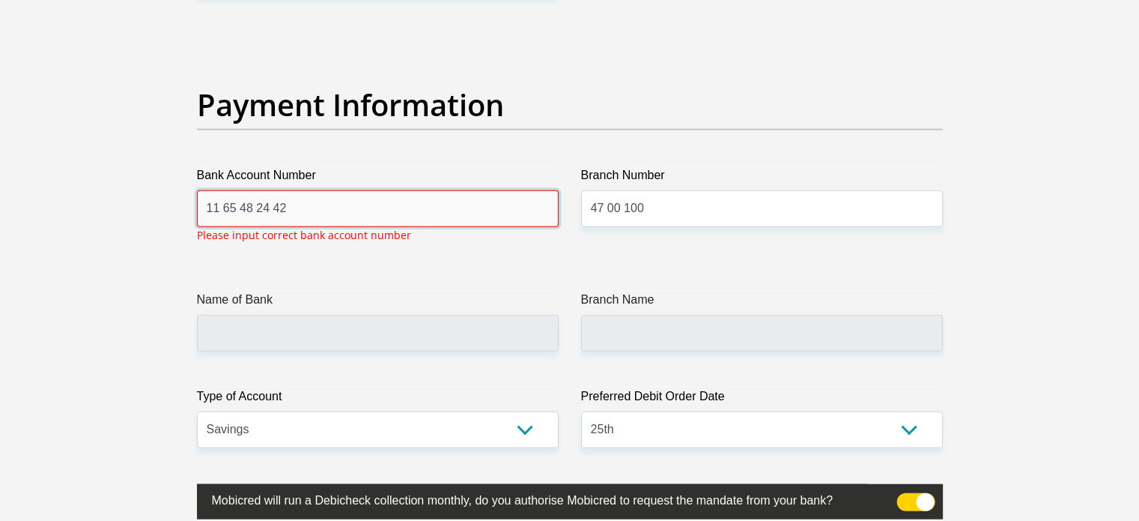
click at [306, 203] on input "11 65 48 24 42" at bounding box center [378, 208] width 362 height 37
type input "1"
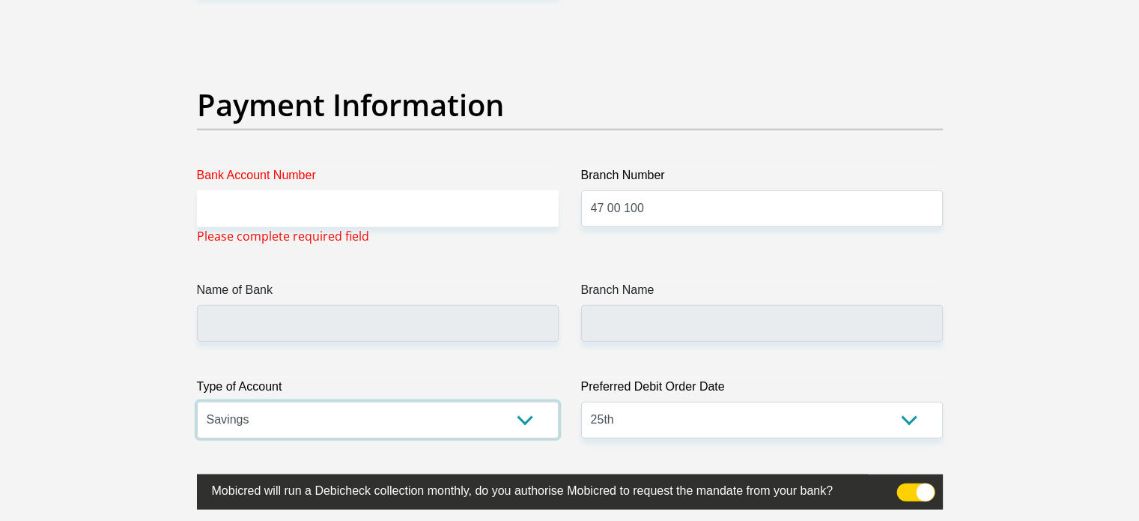
select select "CUR"
click at [197, 402] on select "Cheque Savings" at bounding box center [378, 420] width 362 height 37
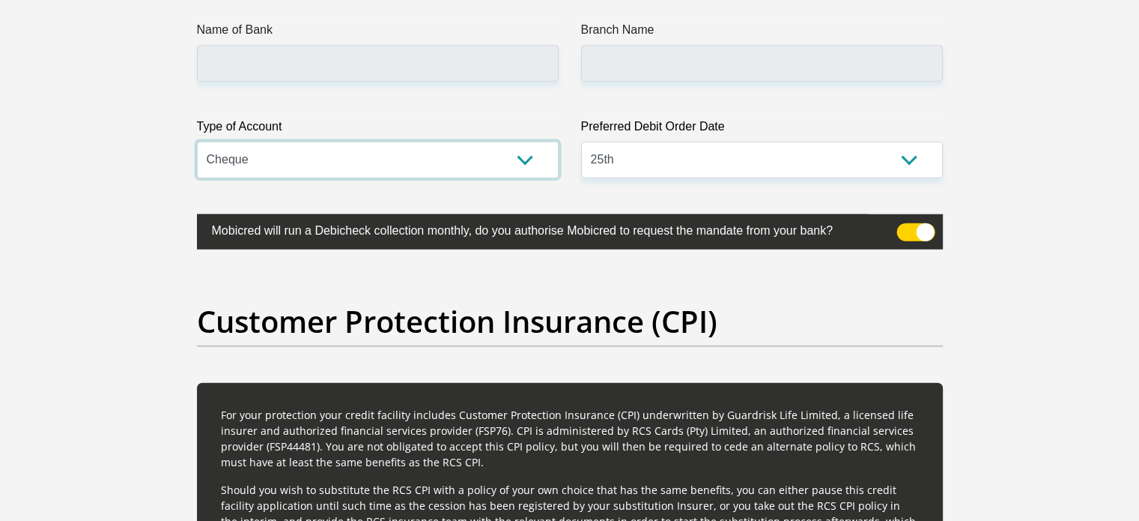
scroll to position [3667, 0]
